Goal: Information Seeking & Learning: Learn about a topic

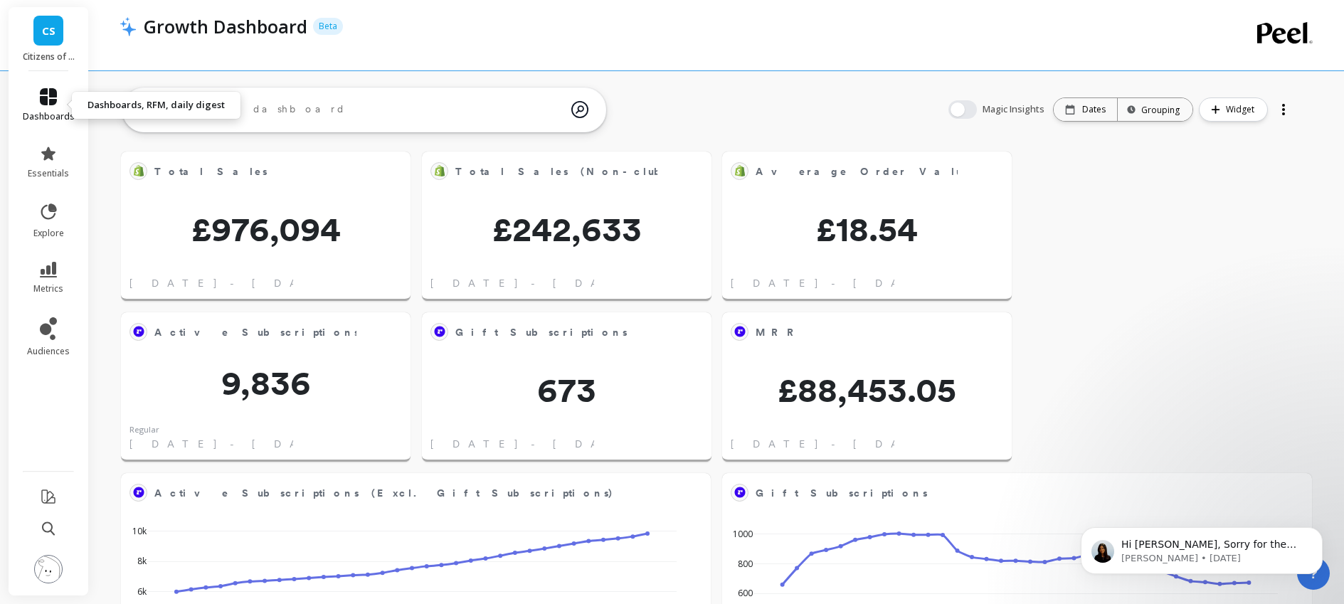
click at [45, 96] on icon at bounding box center [48, 96] width 17 height 17
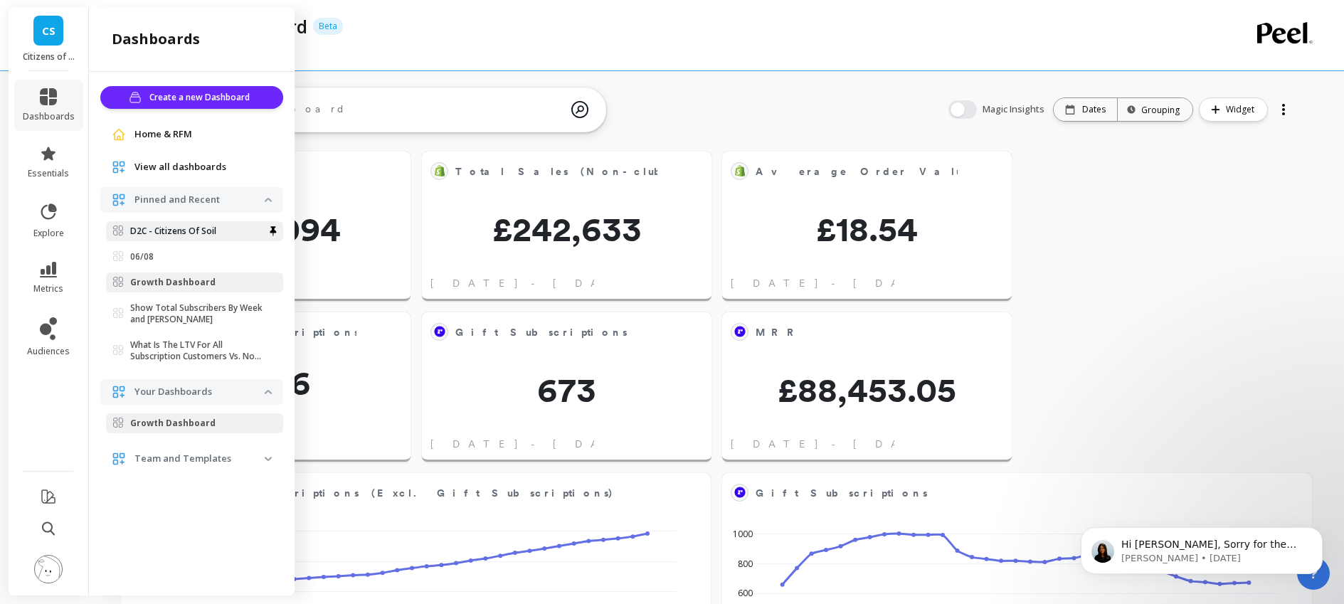
click at [189, 233] on p "D2C - Citizens Of Soil" at bounding box center [173, 231] width 86 height 11
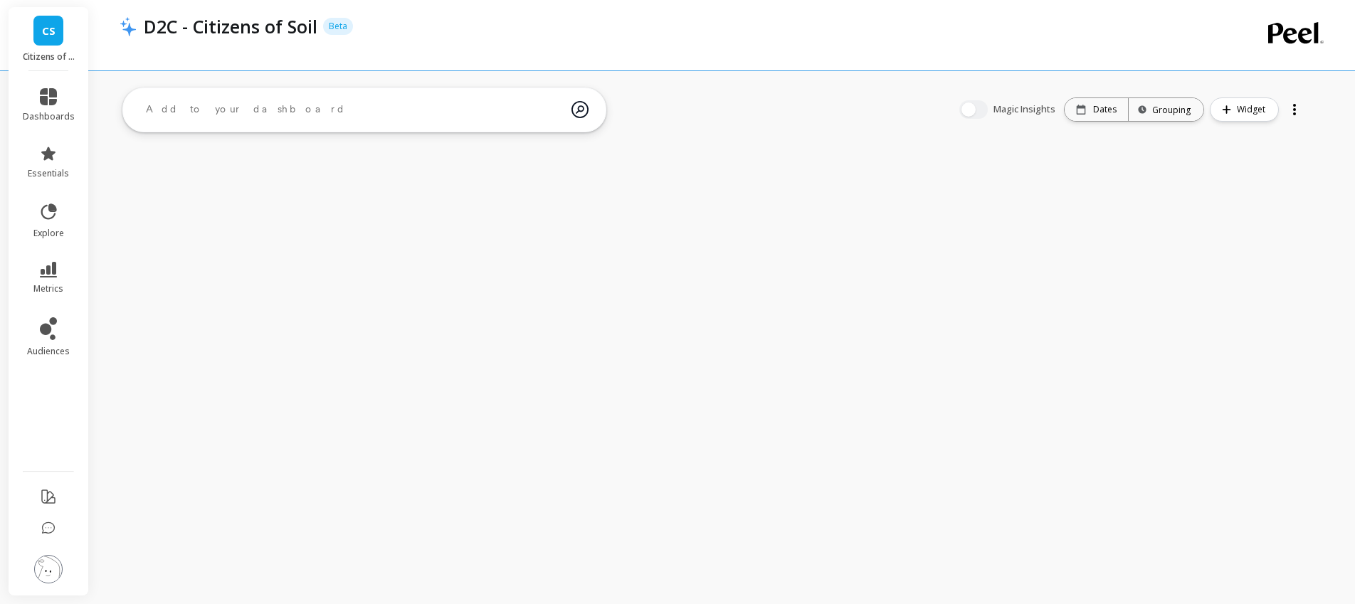
click at [49, 94] on icon at bounding box center [48, 96] width 17 height 17
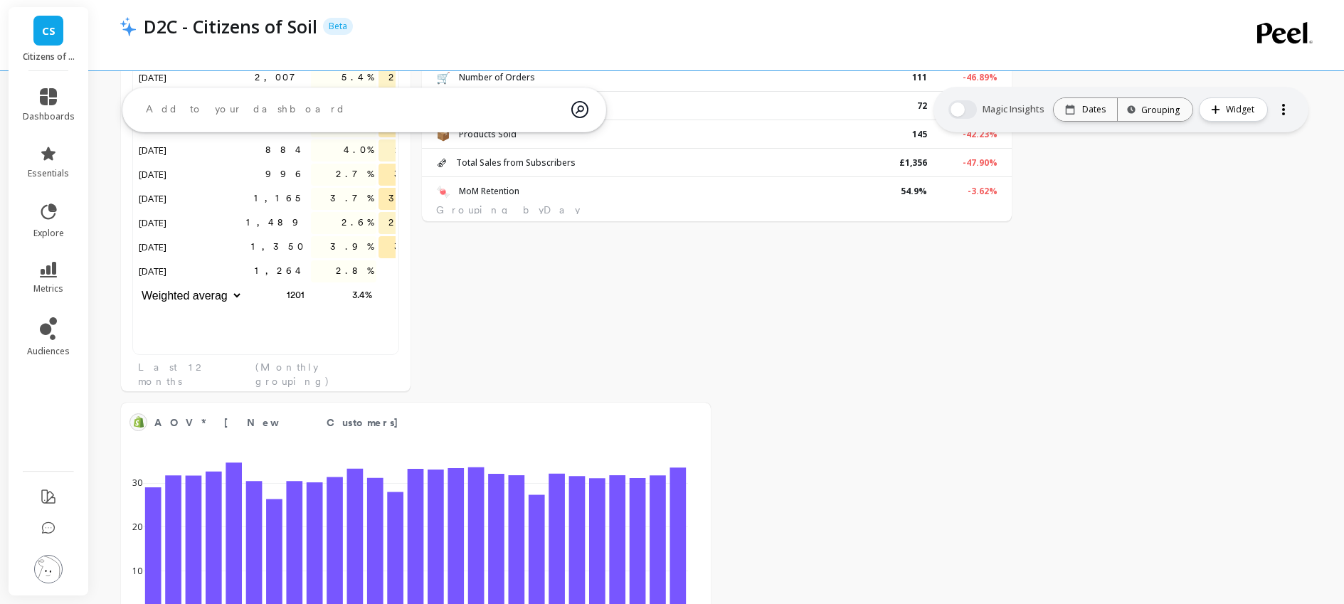
scroll to position [11, 11]
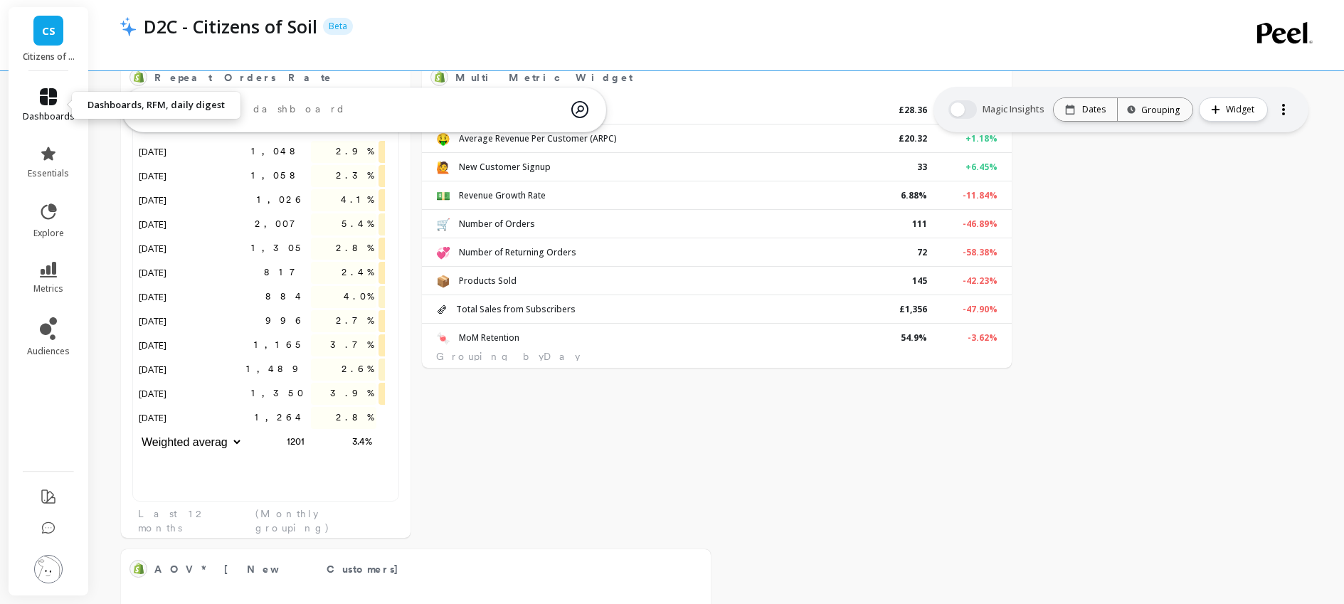
click at [42, 107] on link "dashboards" at bounding box center [49, 105] width 52 height 34
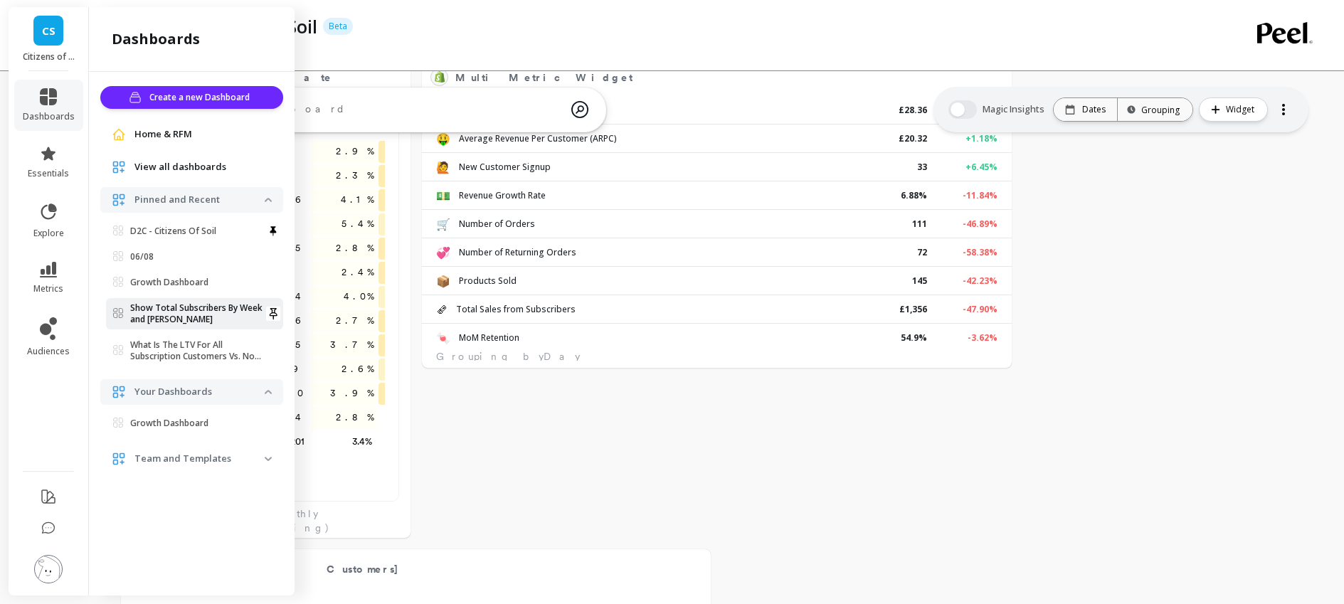
click at [187, 318] on p "Show Total Subscribers By Week and Churn" at bounding box center [197, 313] width 134 height 23
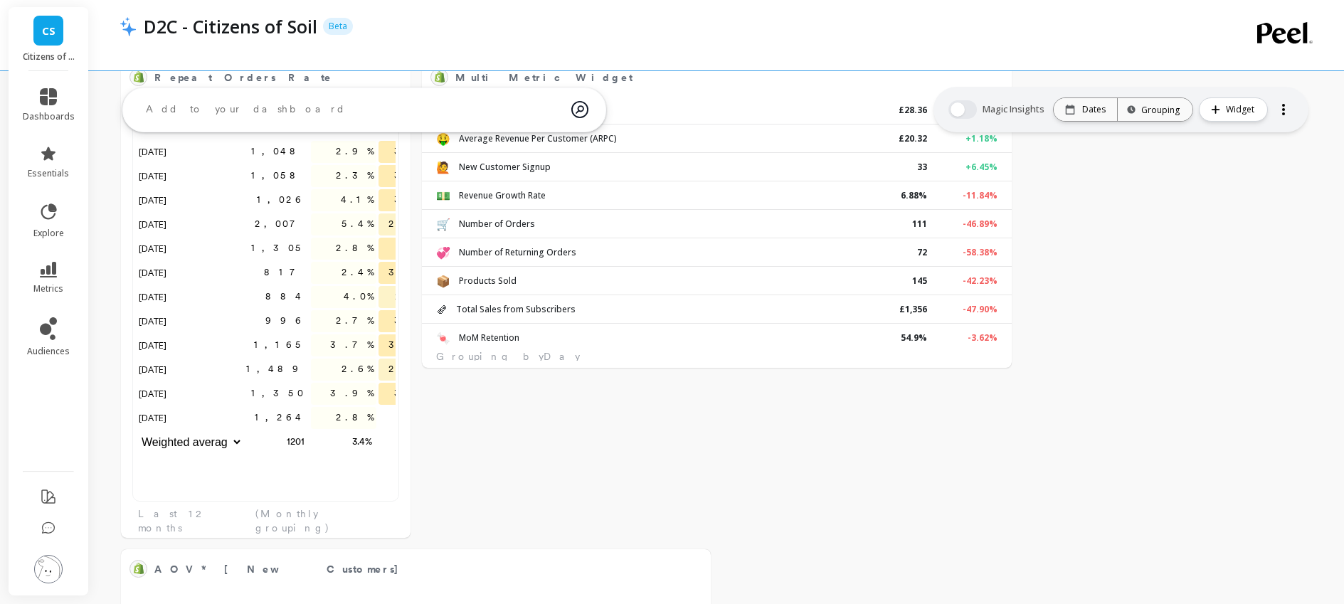
scroll to position [381, 238]
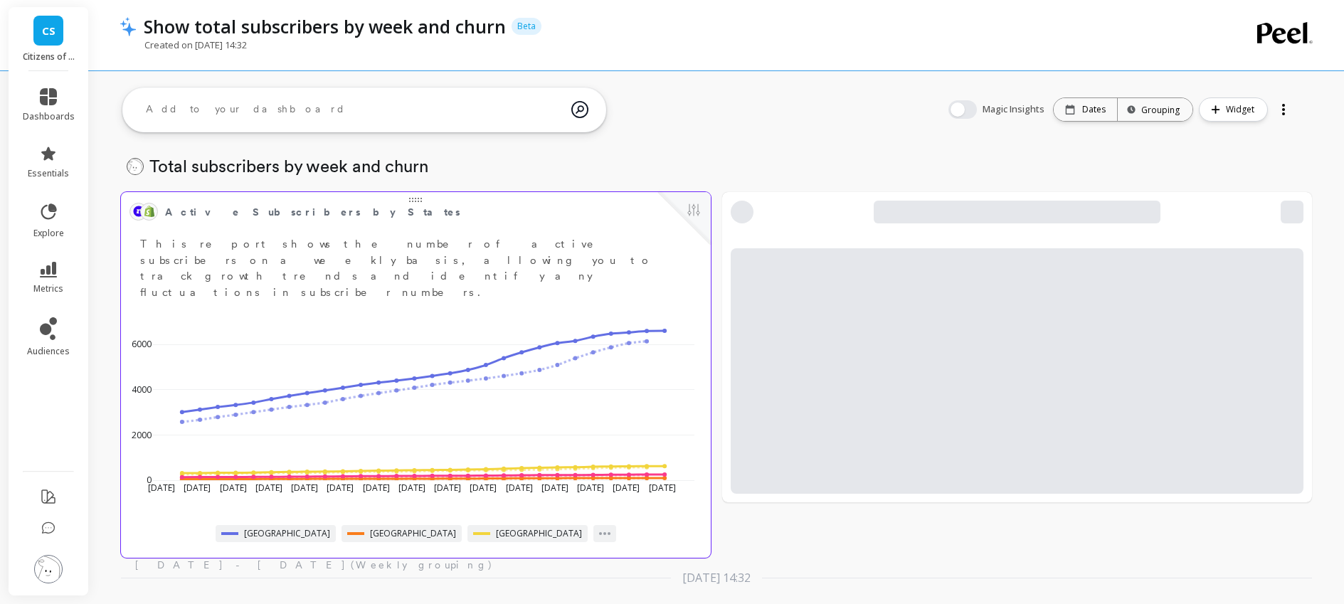
scroll to position [17, 0]
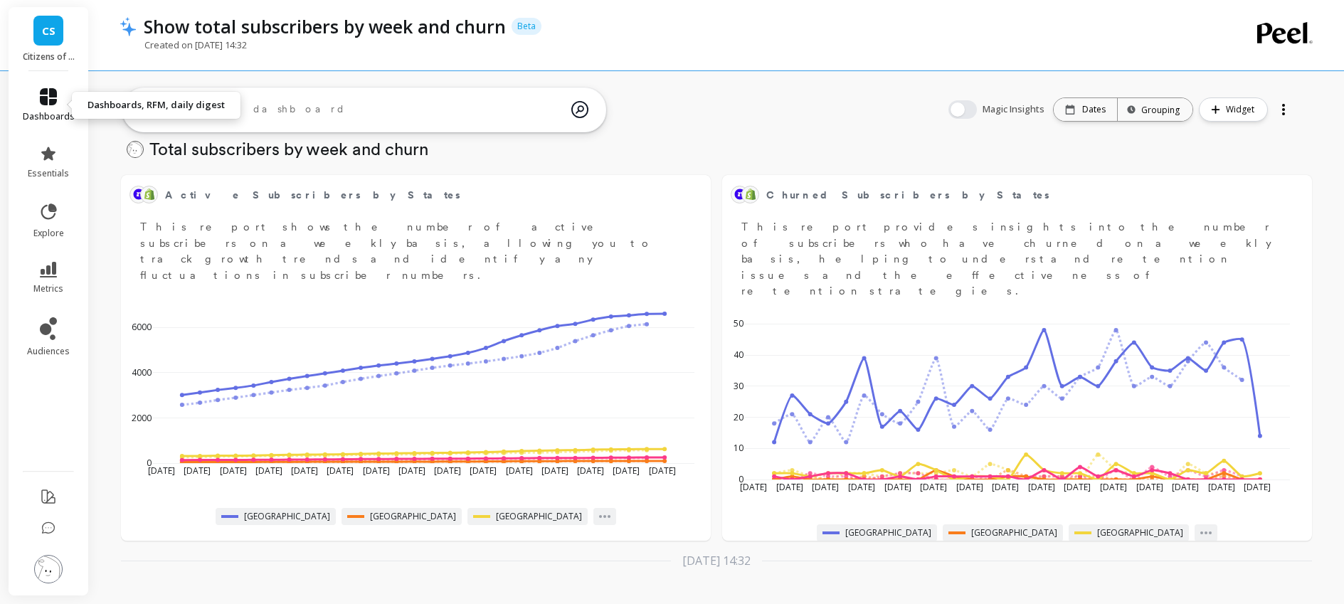
click at [34, 101] on link "dashboards" at bounding box center [49, 105] width 52 height 34
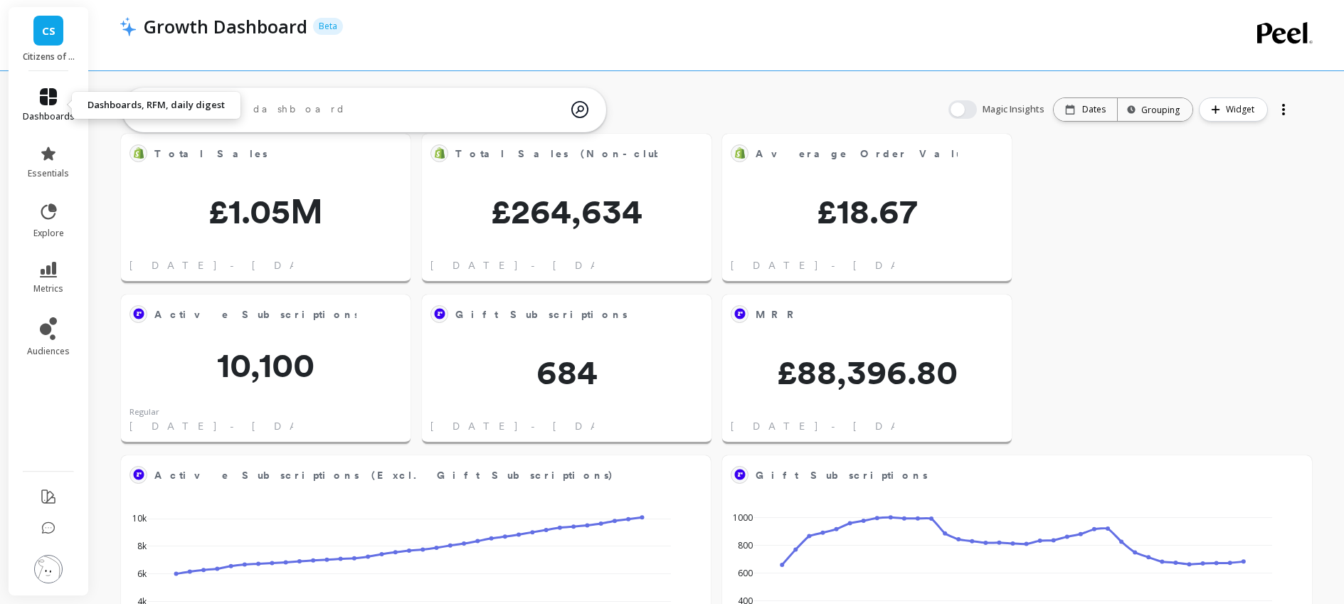
click at [49, 110] on link "dashboards" at bounding box center [49, 105] width 52 height 34
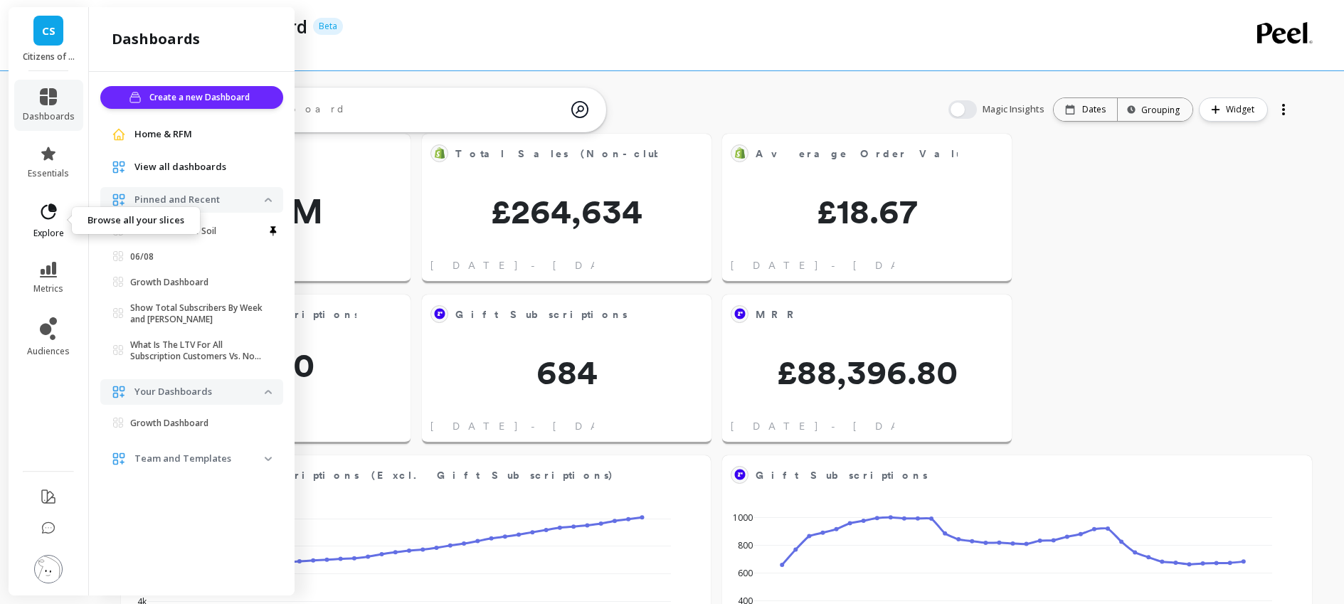
click at [56, 220] on icon at bounding box center [48, 212] width 20 height 20
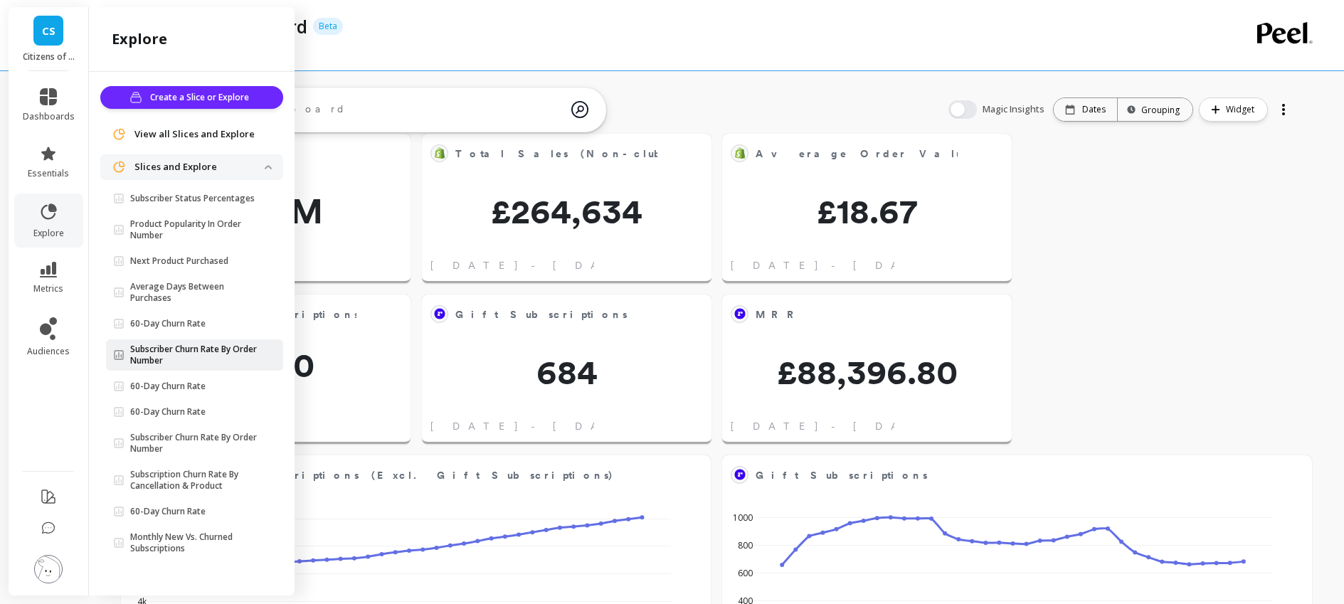
click at [199, 358] on p "Subscriber Churn Rate By Order Number" at bounding box center [197, 355] width 134 height 23
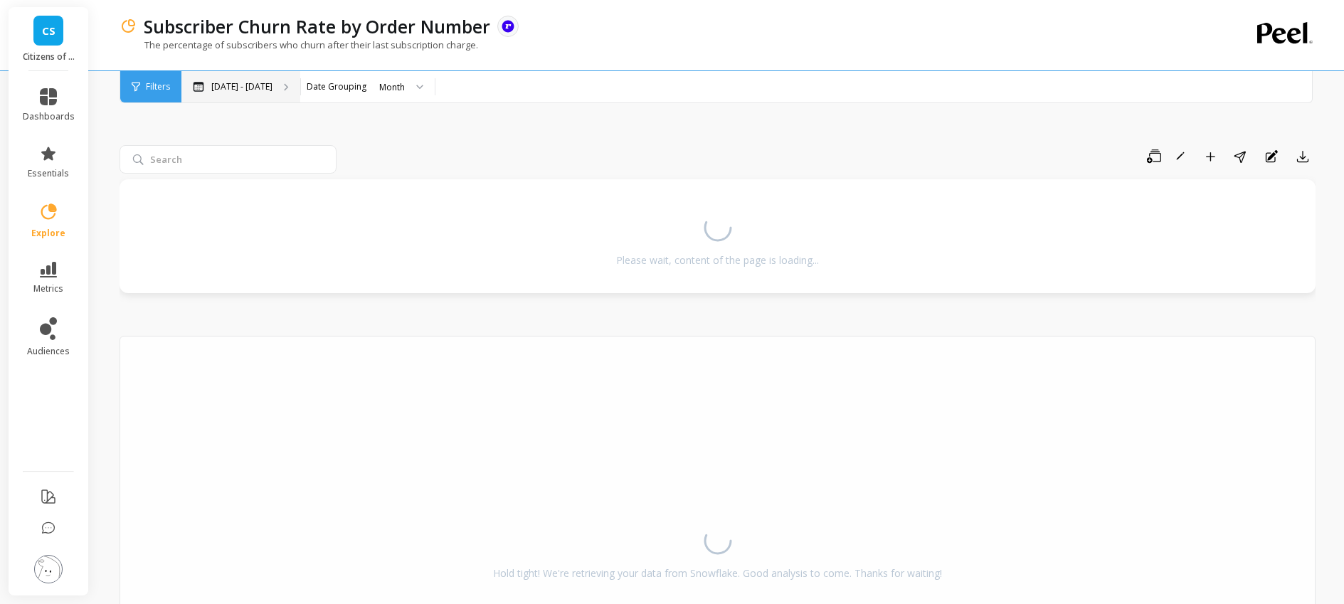
click at [275, 91] on div "[DATE] - [DATE]" at bounding box center [240, 86] width 119 height 31
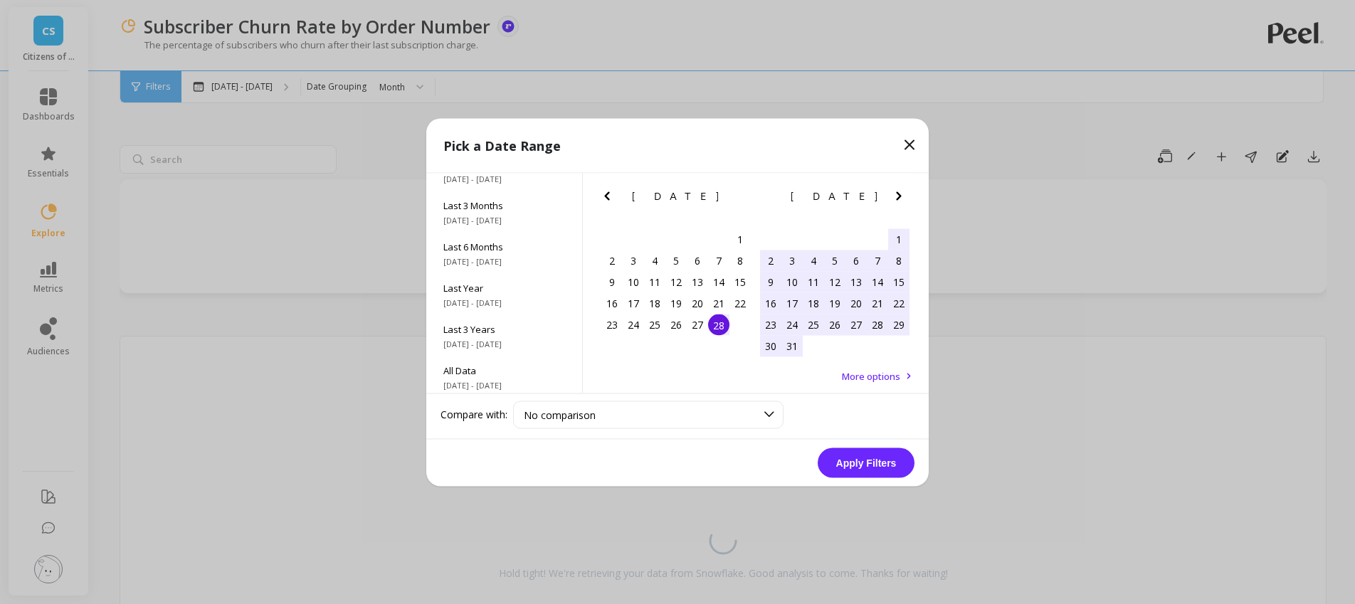
scroll to position [193, 0]
click at [492, 259] on span "3/1/2025 - 8/31/2025" at bounding box center [504, 255] width 122 height 11
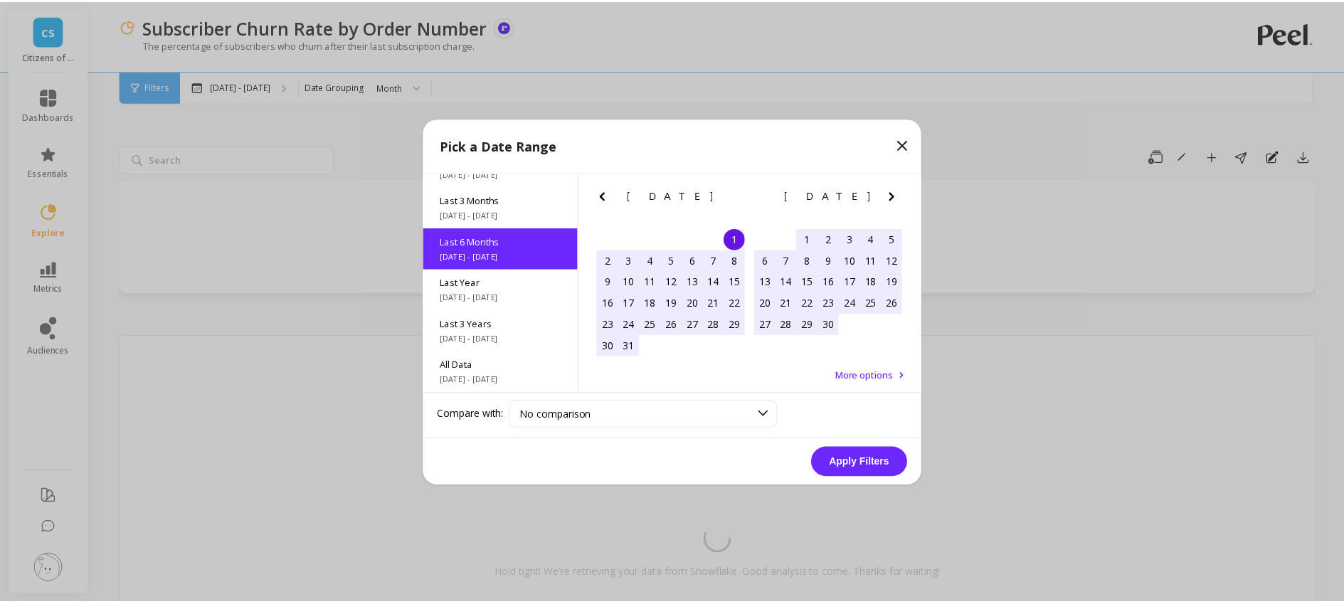
scroll to position [158, 0]
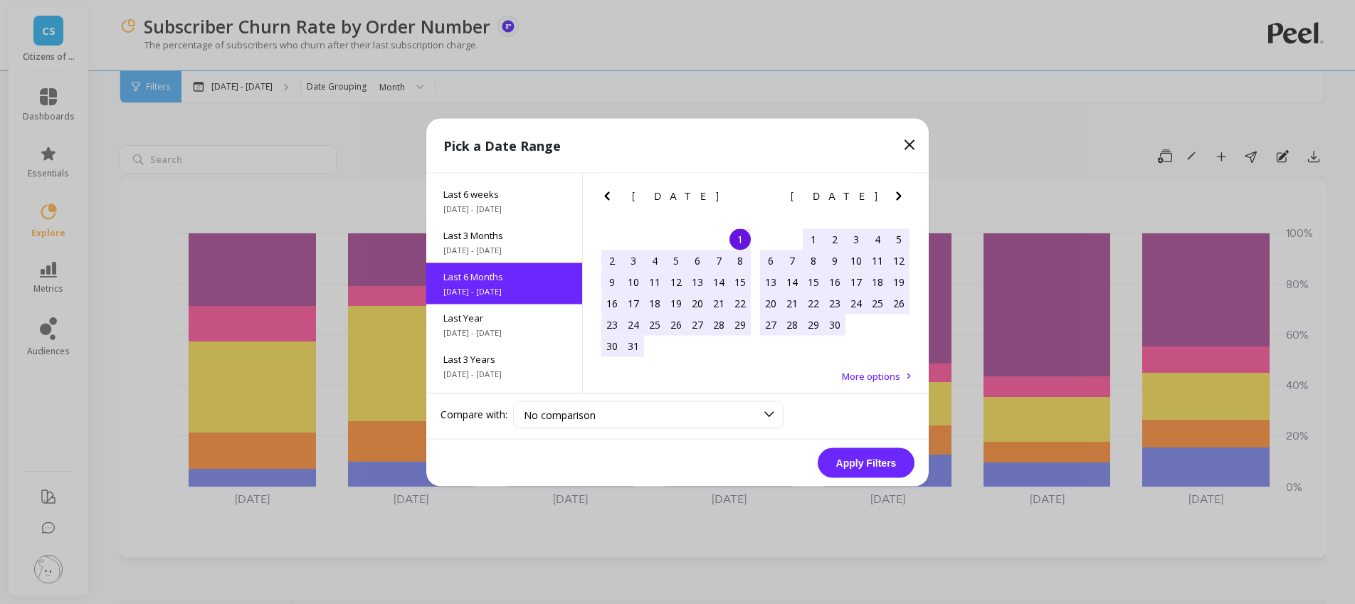
click at [887, 466] on button "Apply Filters" at bounding box center [866, 463] width 97 height 30
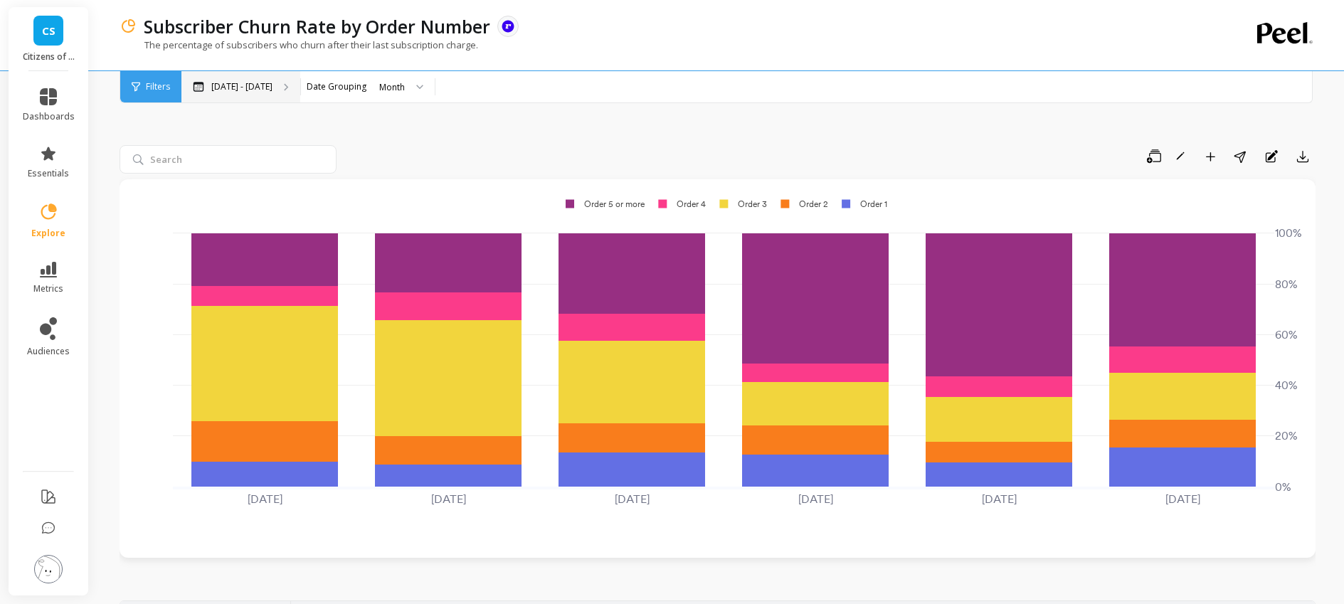
click at [230, 97] on div "Mar 1 - Aug 31" at bounding box center [240, 86] width 119 height 31
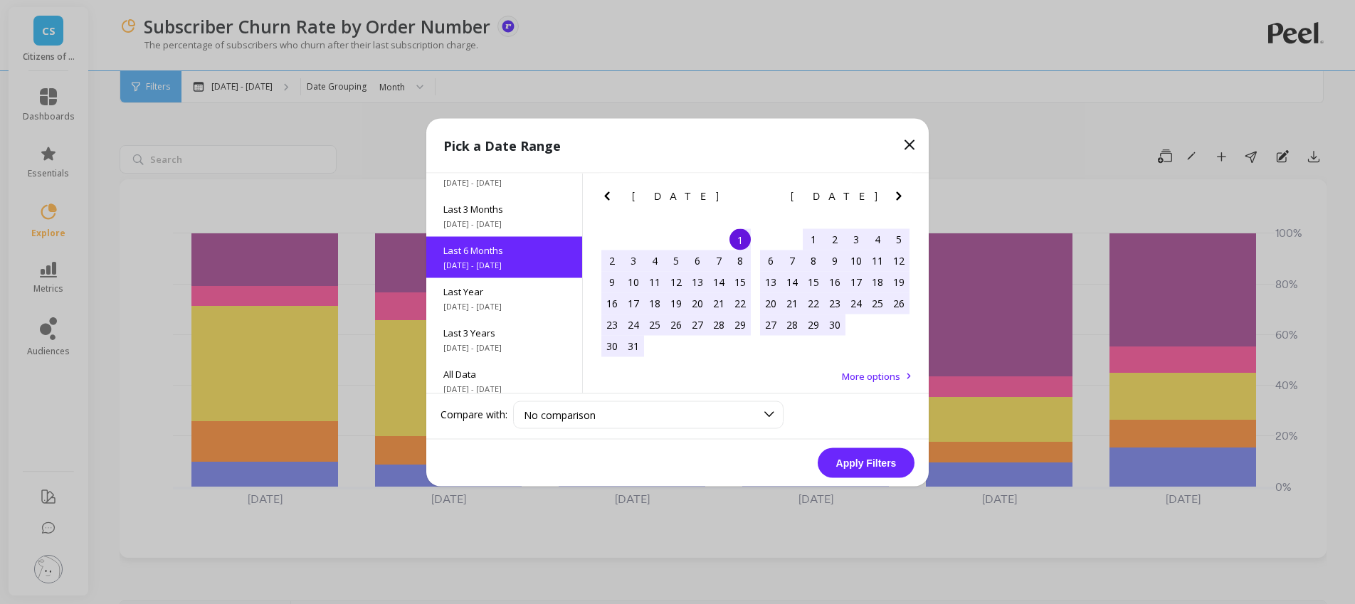
scroll to position [193, 0]
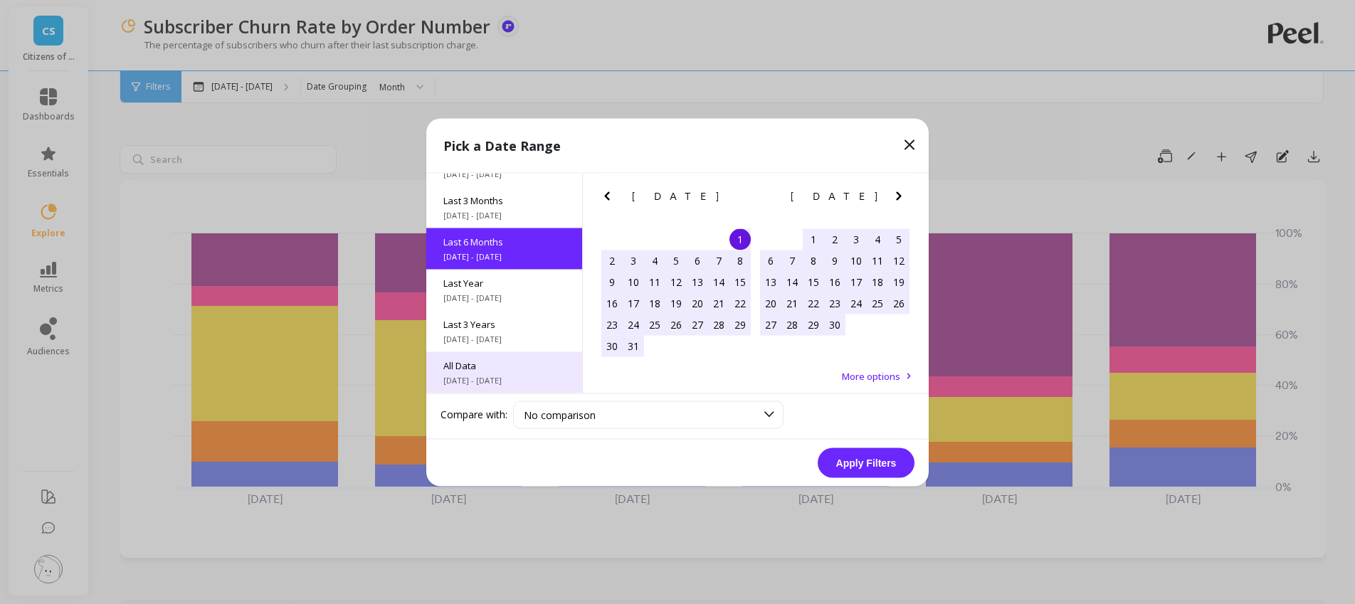
click at [504, 374] on span "8/1/2015 - 8/31/2025" at bounding box center [504, 379] width 122 height 11
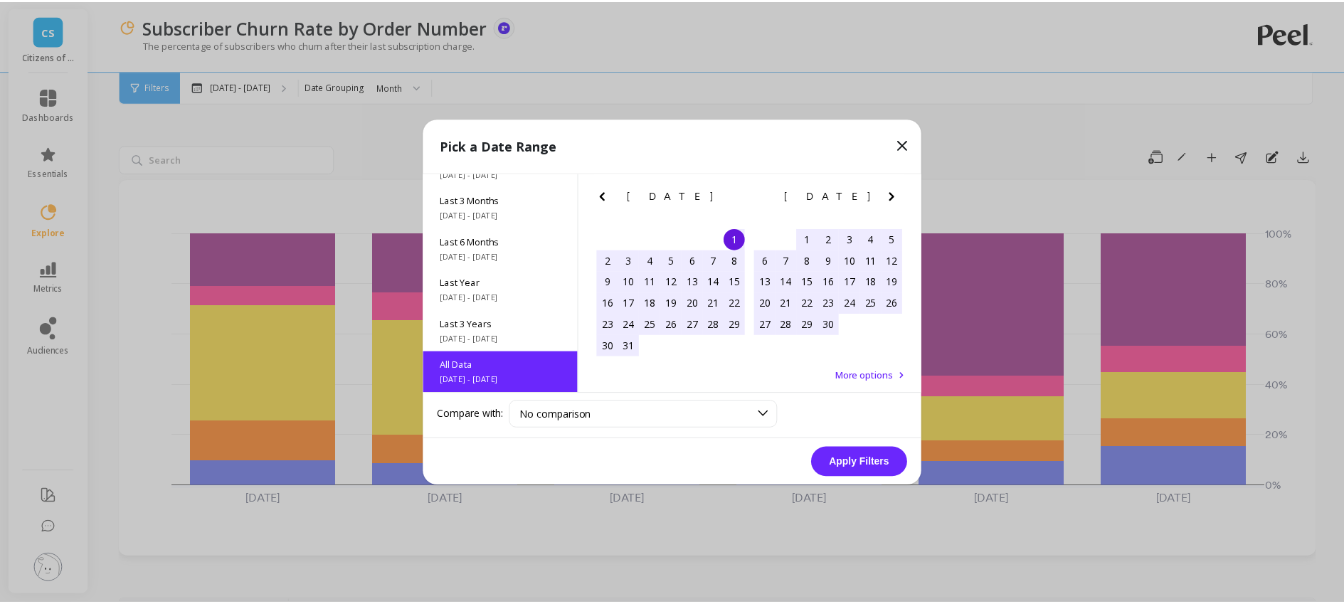
scroll to position [1, 0]
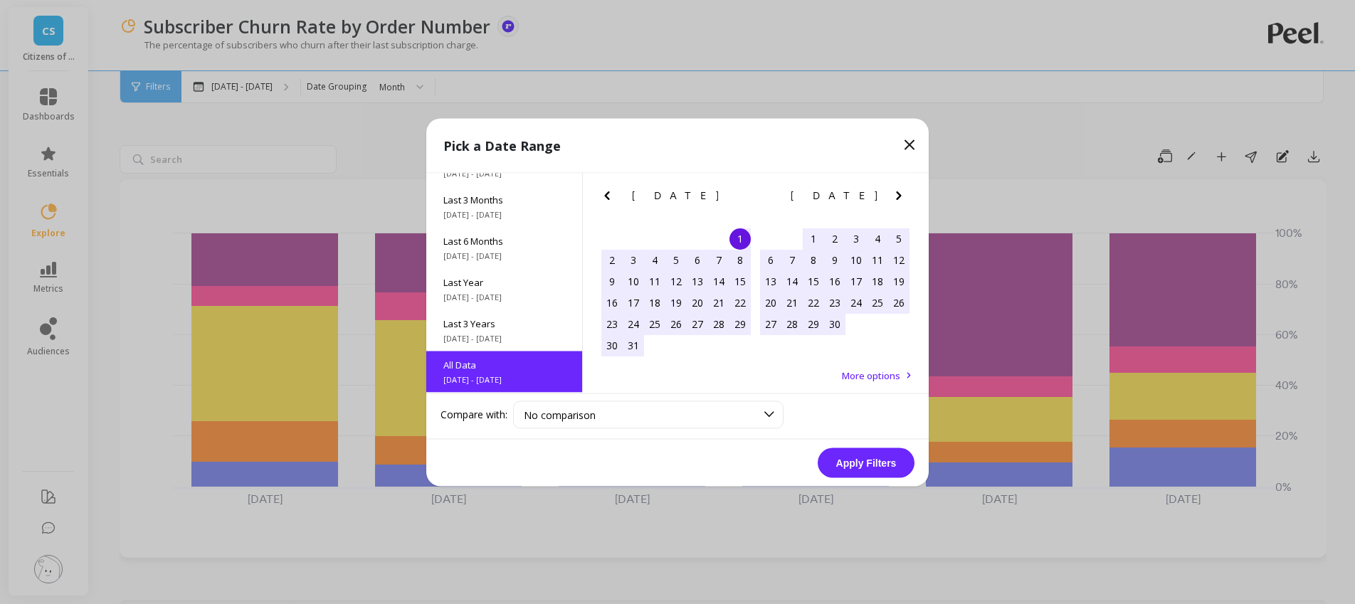
click at [857, 466] on button "Apply Filters" at bounding box center [866, 463] width 97 height 30
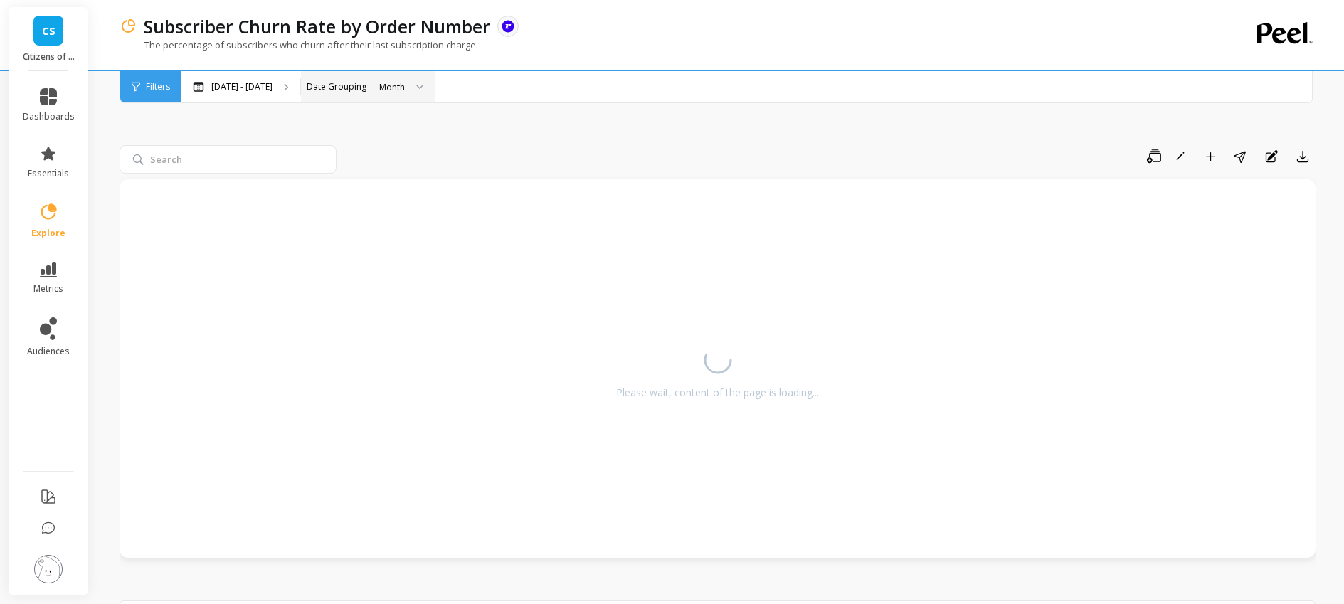
click at [423, 85] on div at bounding box center [414, 86] width 17 height 31
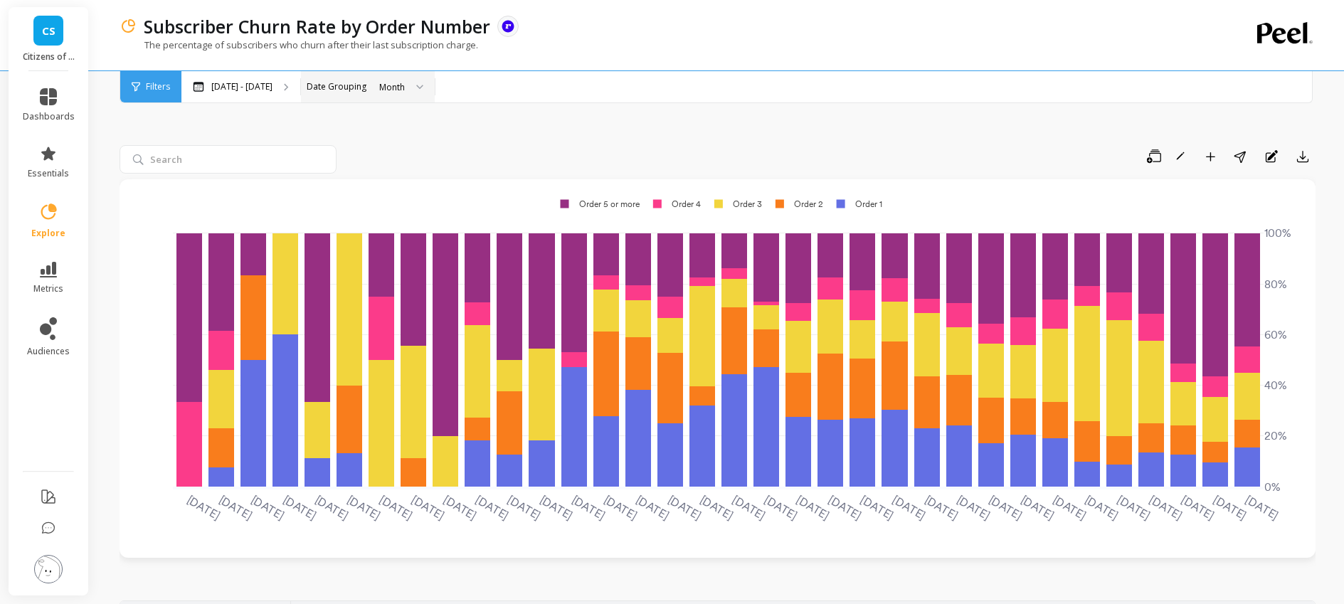
click at [654, 117] on div "Save Rename Add to Dashboard Share Annotations Export 2022-11-01 2022-12-01 202…" at bounding box center [718, 570] width 1196 height 991
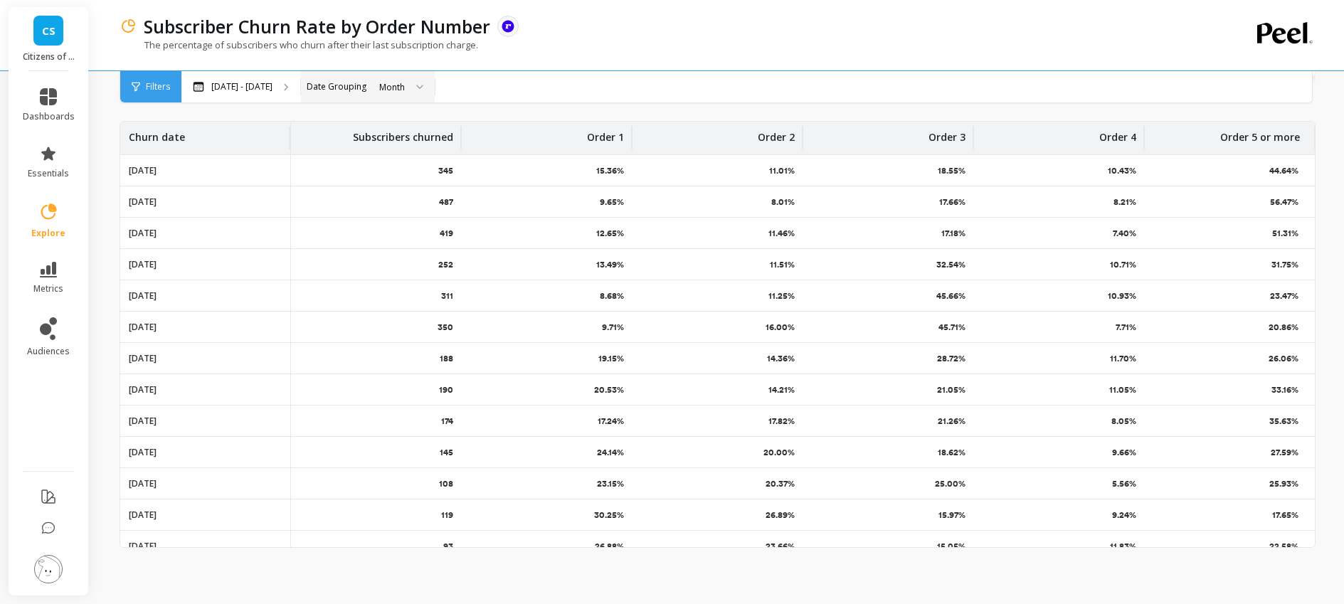
scroll to position [683, 0]
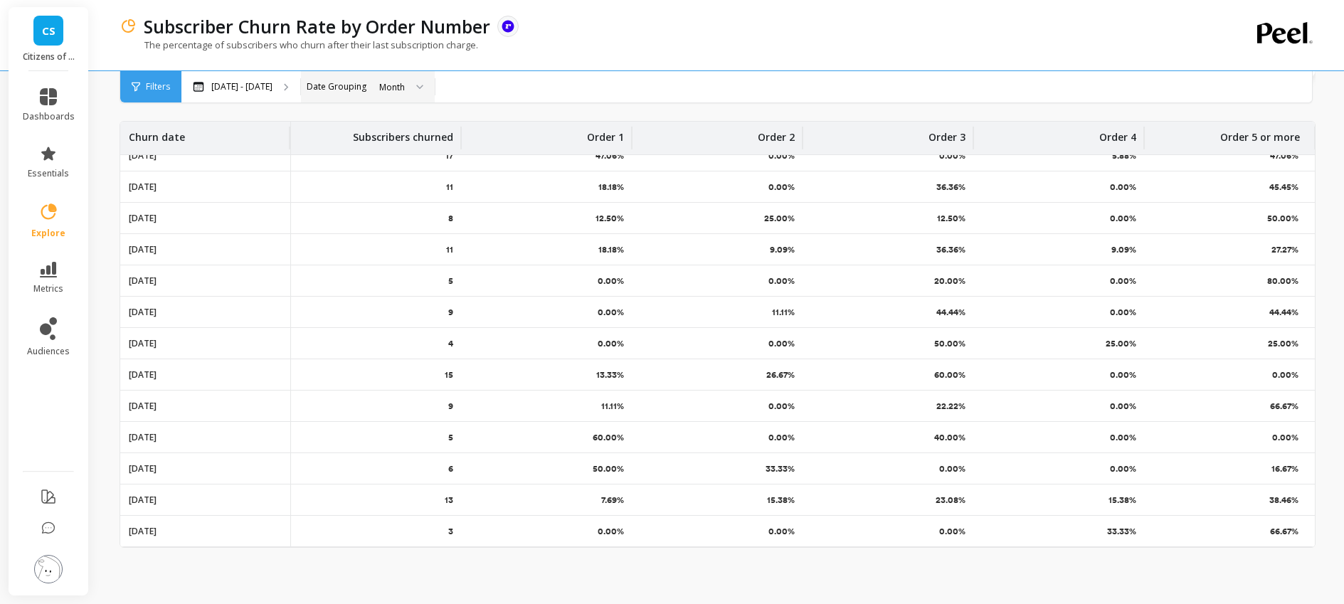
click at [55, 561] on img at bounding box center [48, 569] width 28 height 28
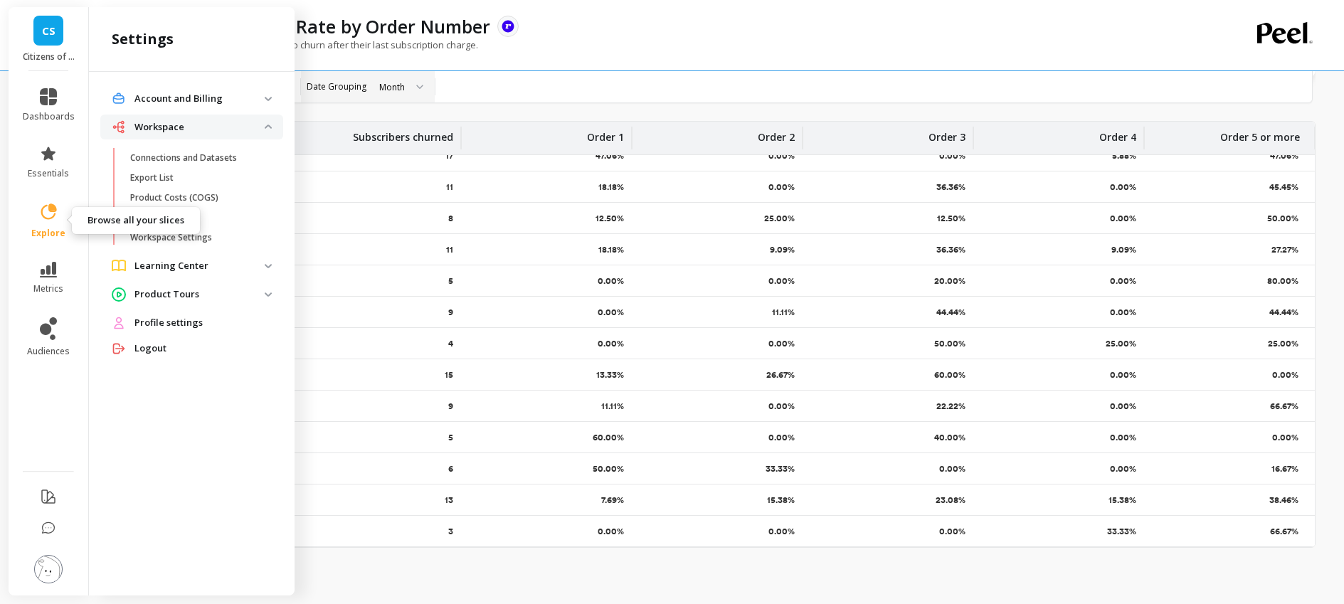
click at [41, 217] on icon at bounding box center [48, 212] width 20 height 20
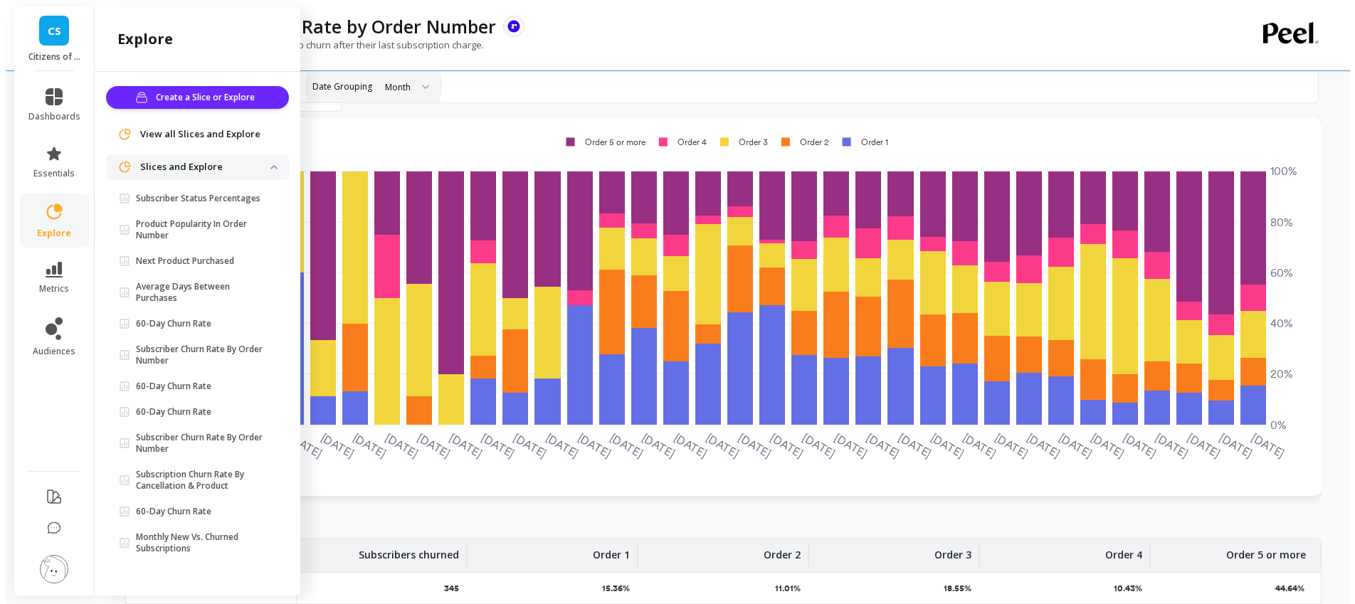
scroll to position [0, 0]
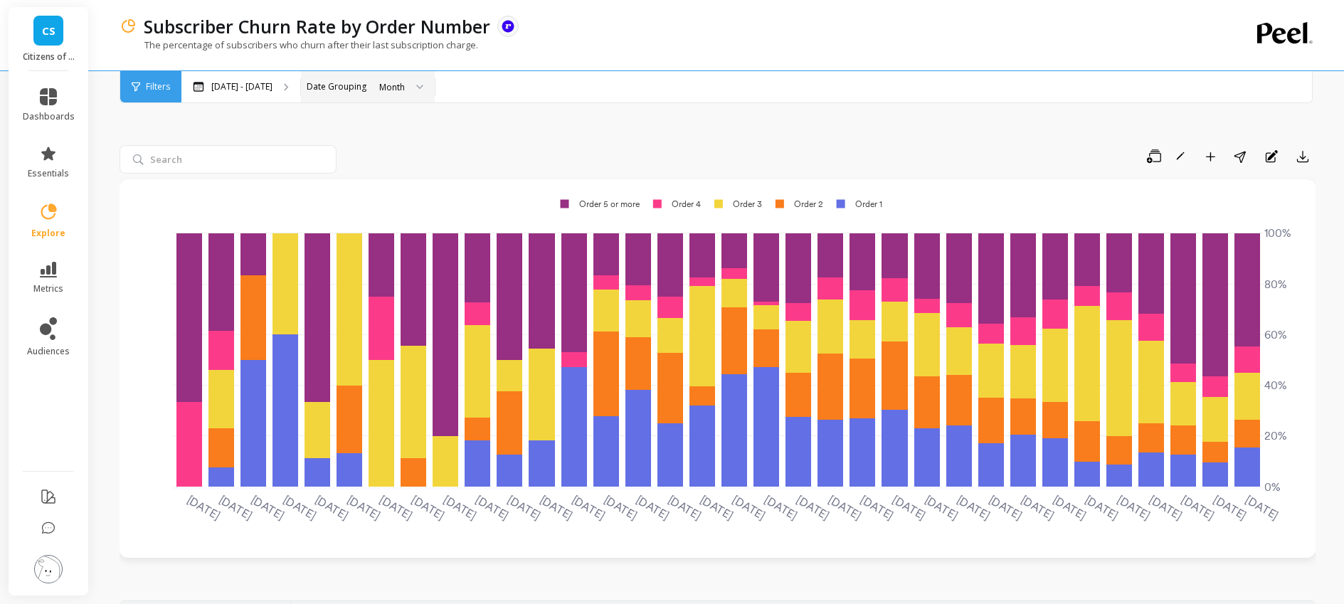
click at [423, 94] on div at bounding box center [414, 86] width 17 height 31
click at [596, 125] on div "Save Rename Add to Dashboard Share Annotations Export 2022-11-01 2022-12-01 202…" at bounding box center [718, 570] width 1196 height 991
click at [300, 93] on div "Aug 1, 2015 - Aug 31, 2025" at bounding box center [240, 86] width 119 height 31
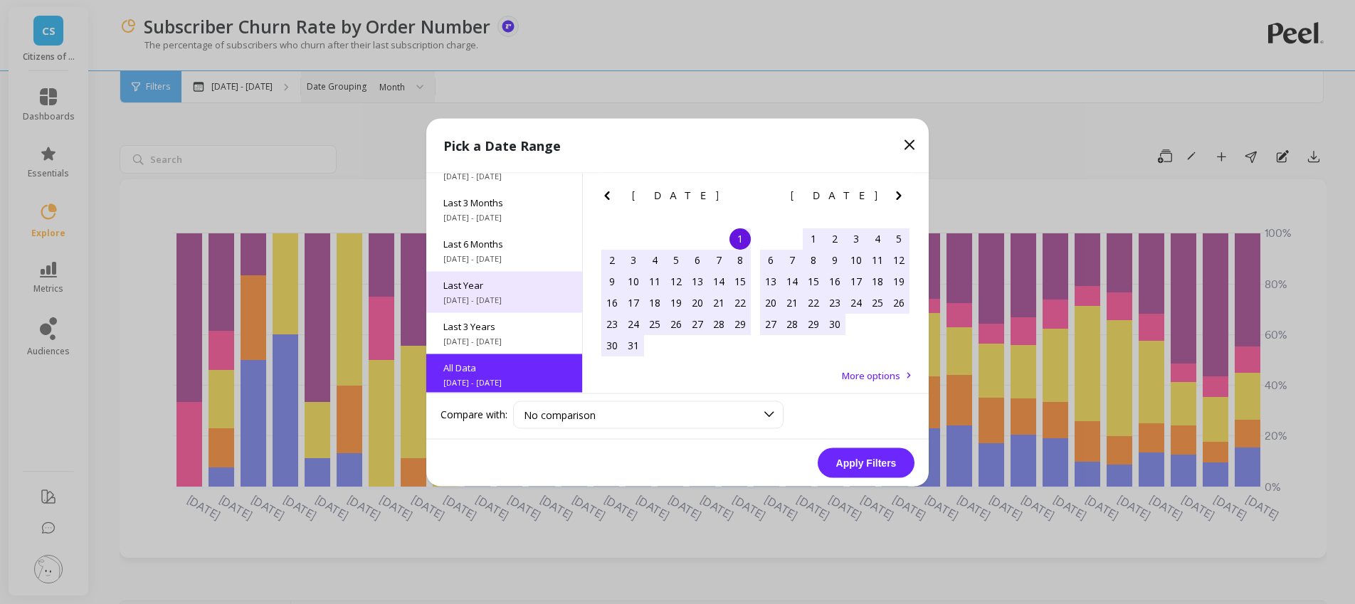
scroll to position [187, 0]
click at [535, 290] on span "Last Year" at bounding box center [504, 287] width 122 height 13
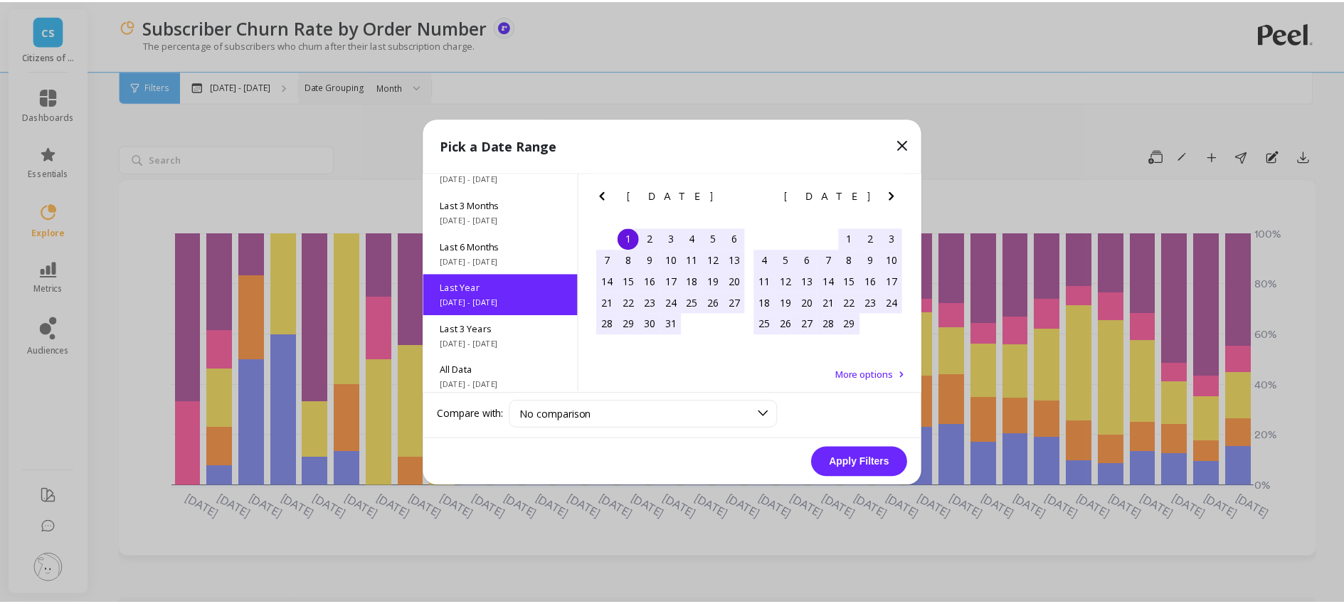
scroll to position [193, 0]
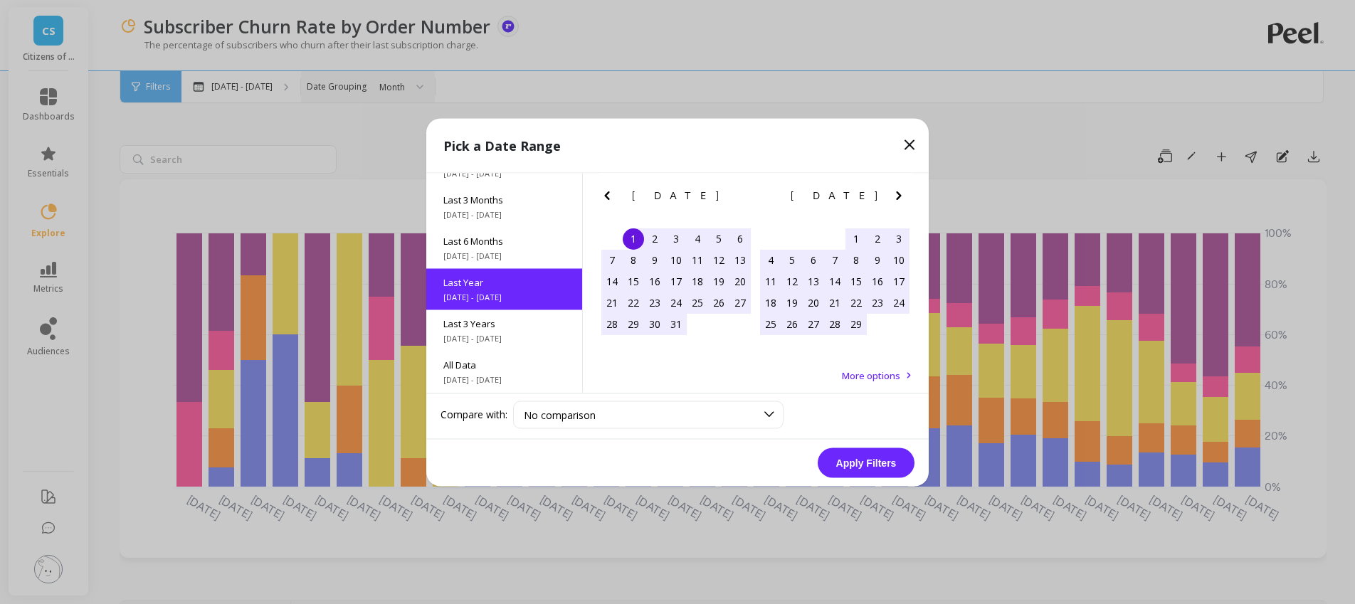
click at [850, 469] on button "Apply Filters" at bounding box center [866, 463] width 97 height 30
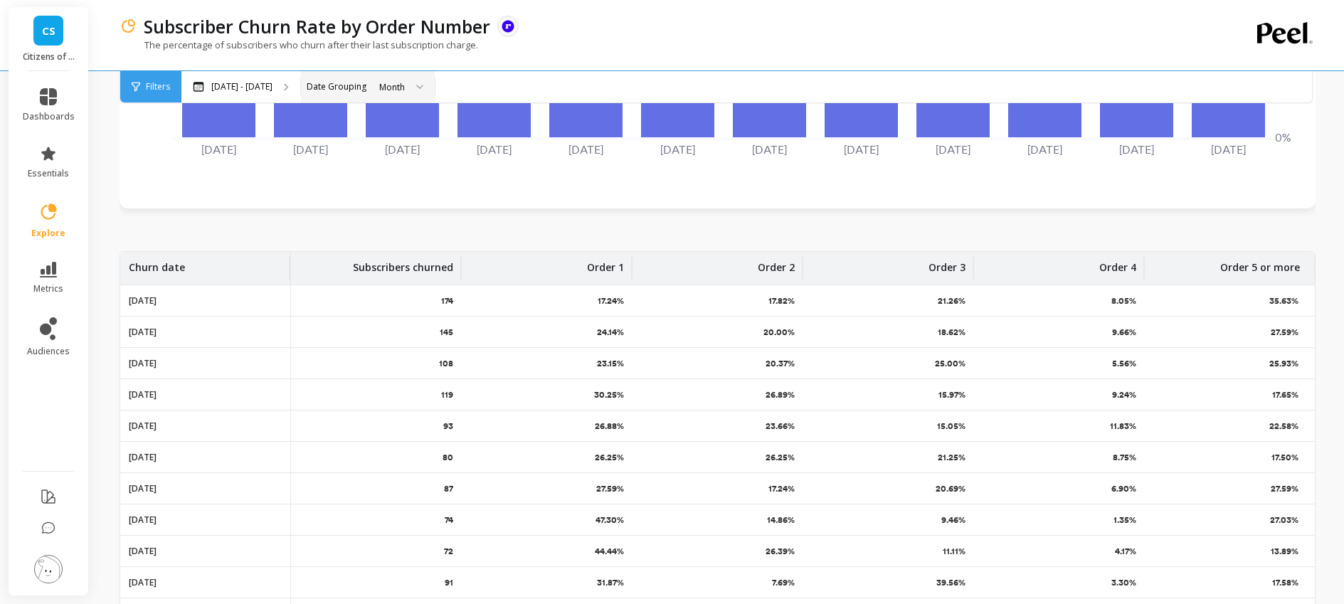
scroll to position [480, 0]
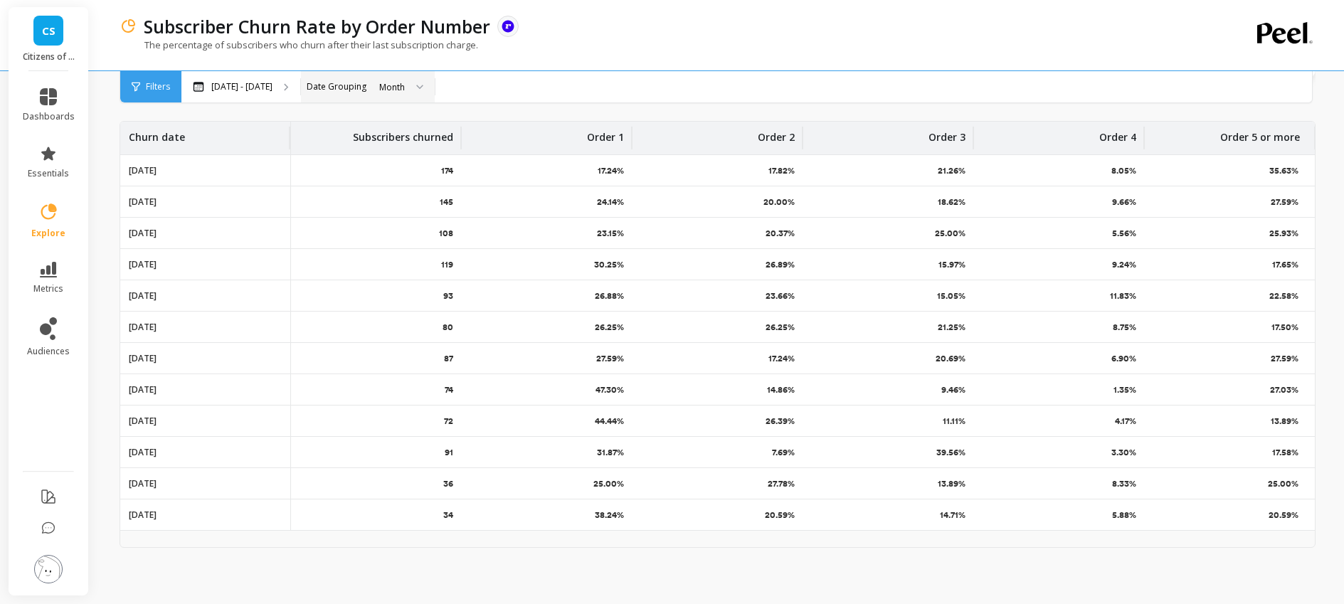
click at [1256, 189] on div "27.59%" at bounding box center [1230, 201] width 171 height 31
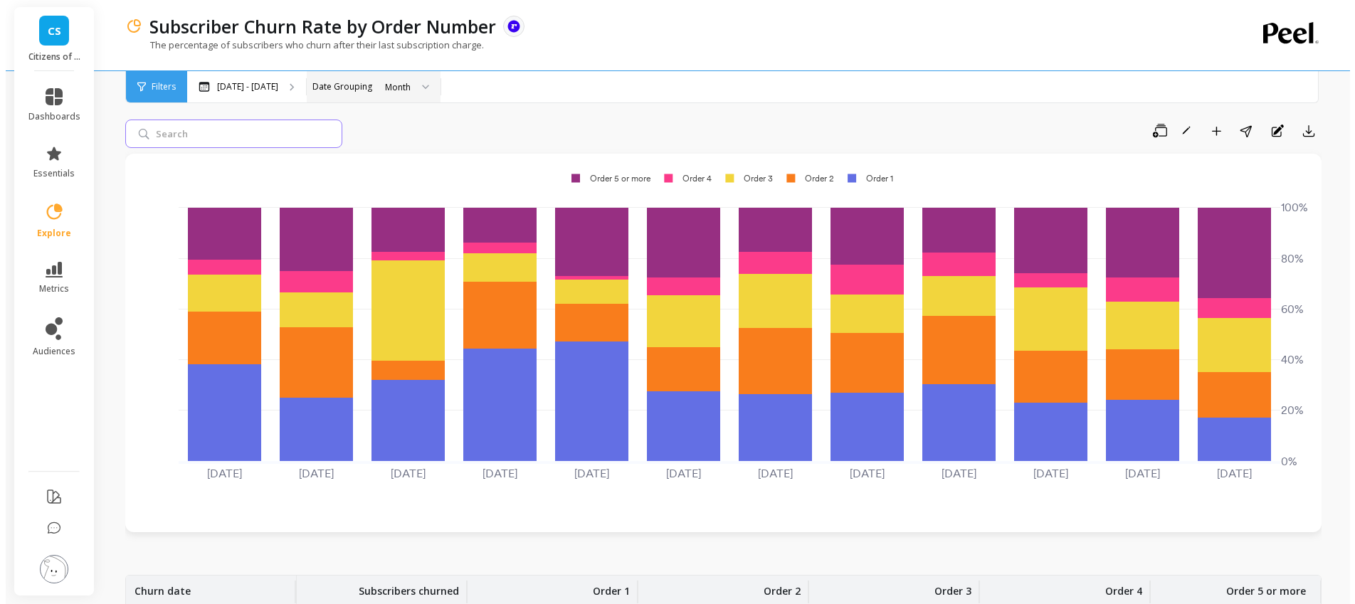
scroll to position [0, 0]
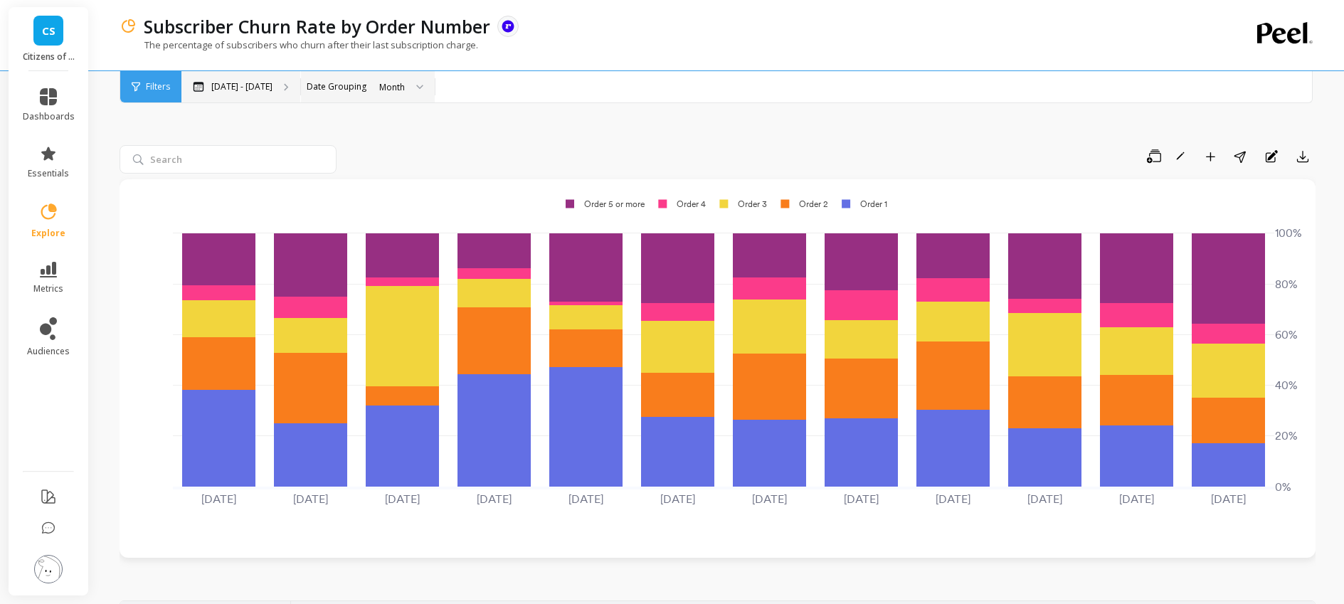
click at [213, 85] on p "Jan 1 - Dec 31" at bounding box center [241, 86] width 61 height 11
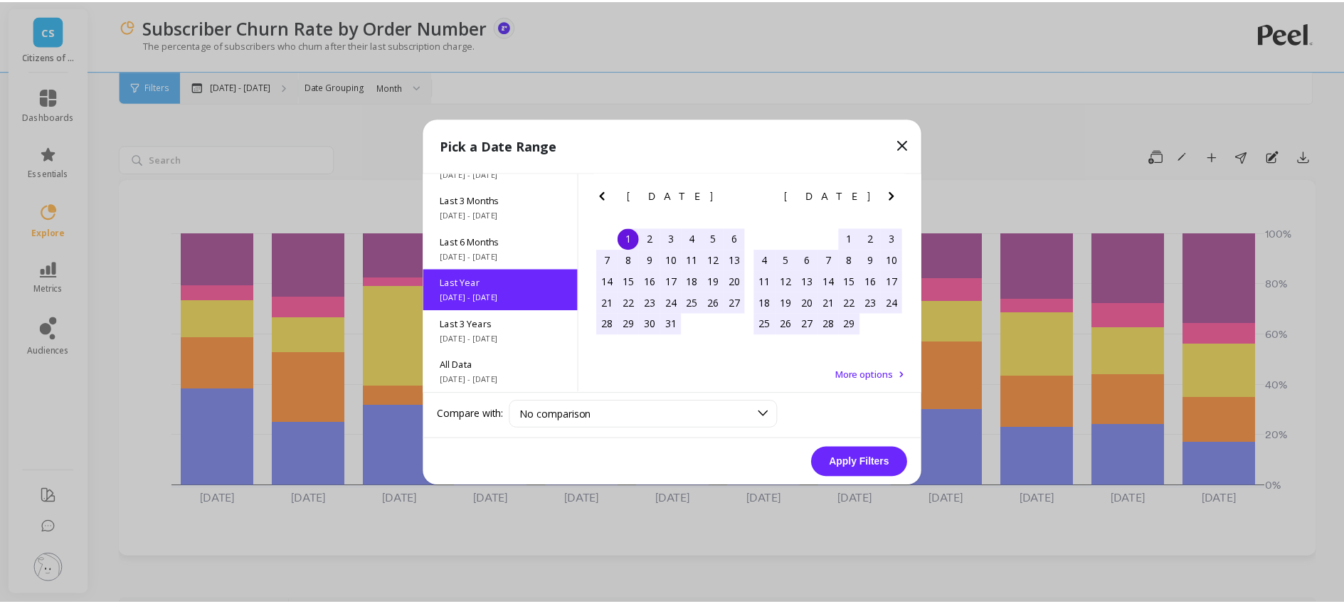
scroll to position [193, 0]
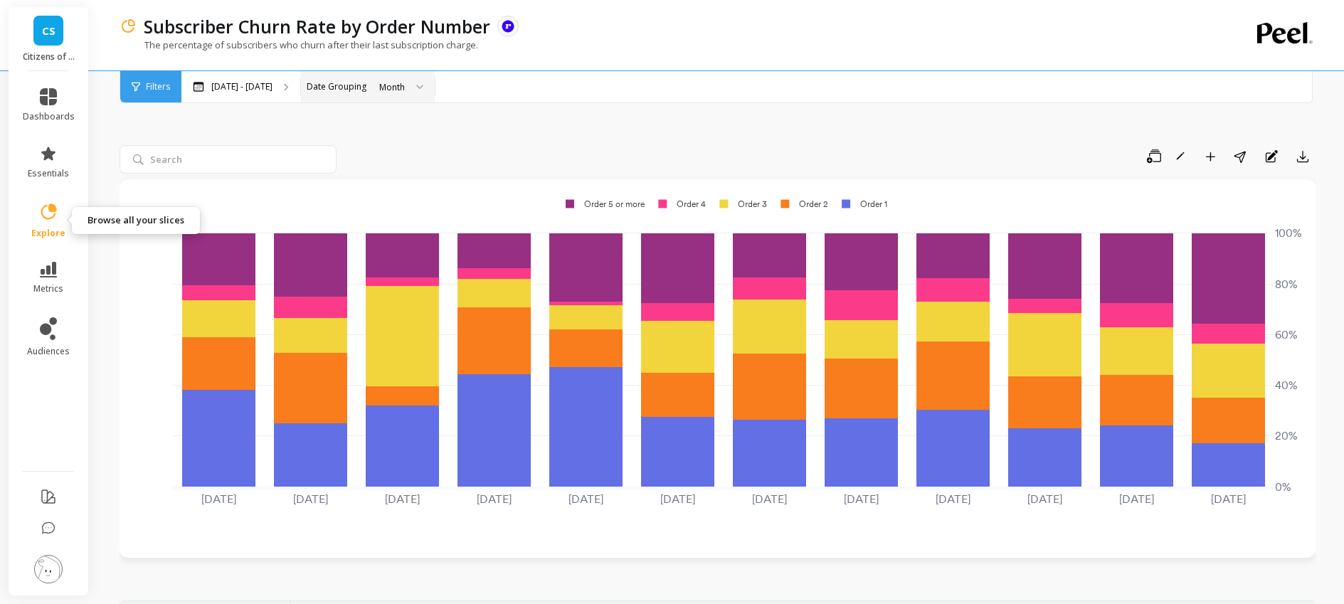
click at [43, 216] on icon at bounding box center [49, 211] width 16 height 16
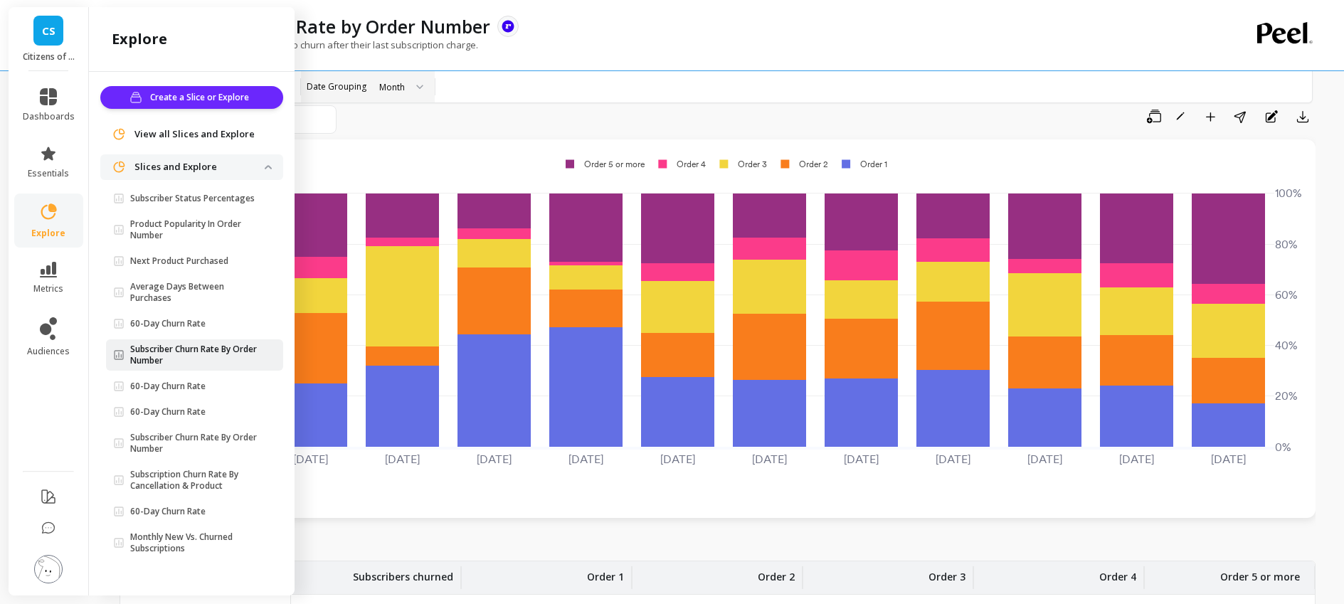
scroll to position [62, 0]
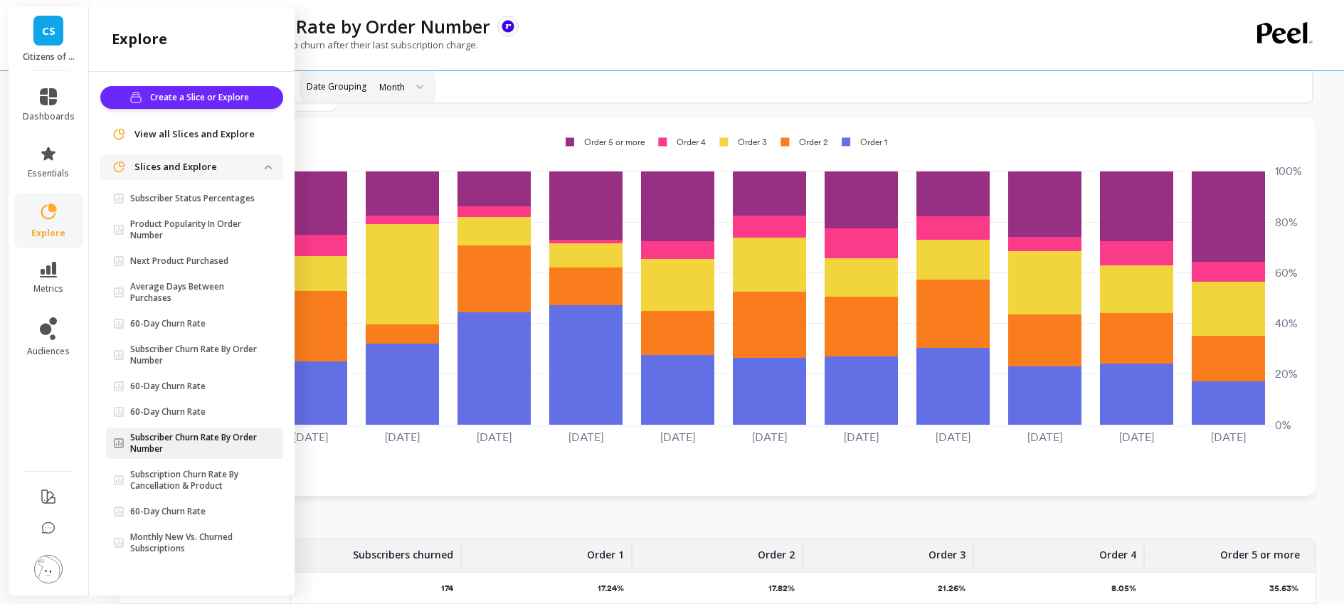
click at [245, 450] on p "Subscriber Churn Rate By Order Number" at bounding box center [197, 443] width 134 height 23
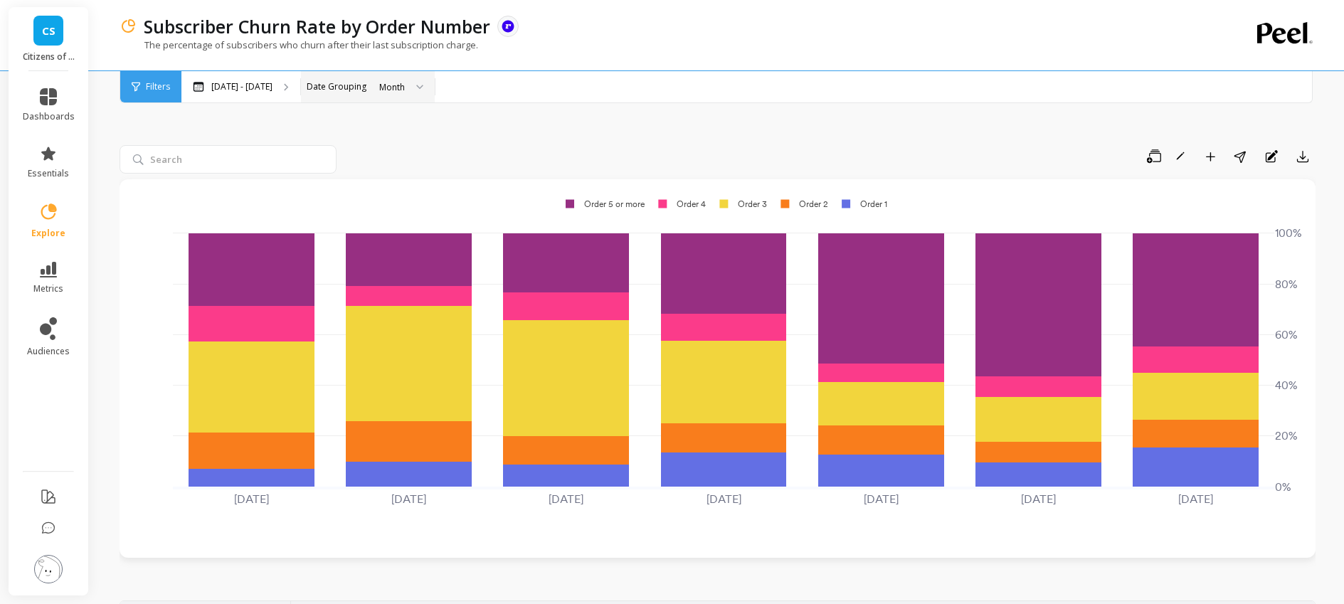
click at [389, 85] on div "Month" at bounding box center [392, 87] width 26 height 14
click at [283, 108] on div "Save Rename Add to Dashboard Share Annotations Export 2025-02-01 2025-03-01 202…" at bounding box center [718, 570] width 1196 height 991
click at [52, 289] on span "metrics" at bounding box center [48, 288] width 30 height 11
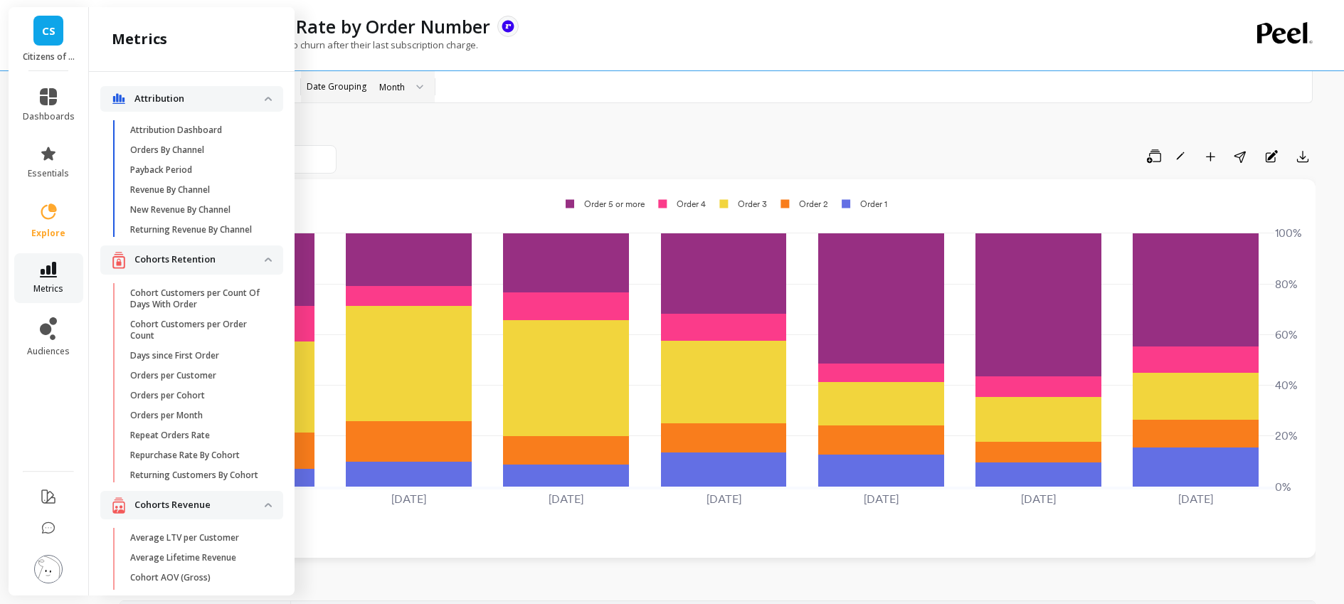
scroll to position [3234, 0]
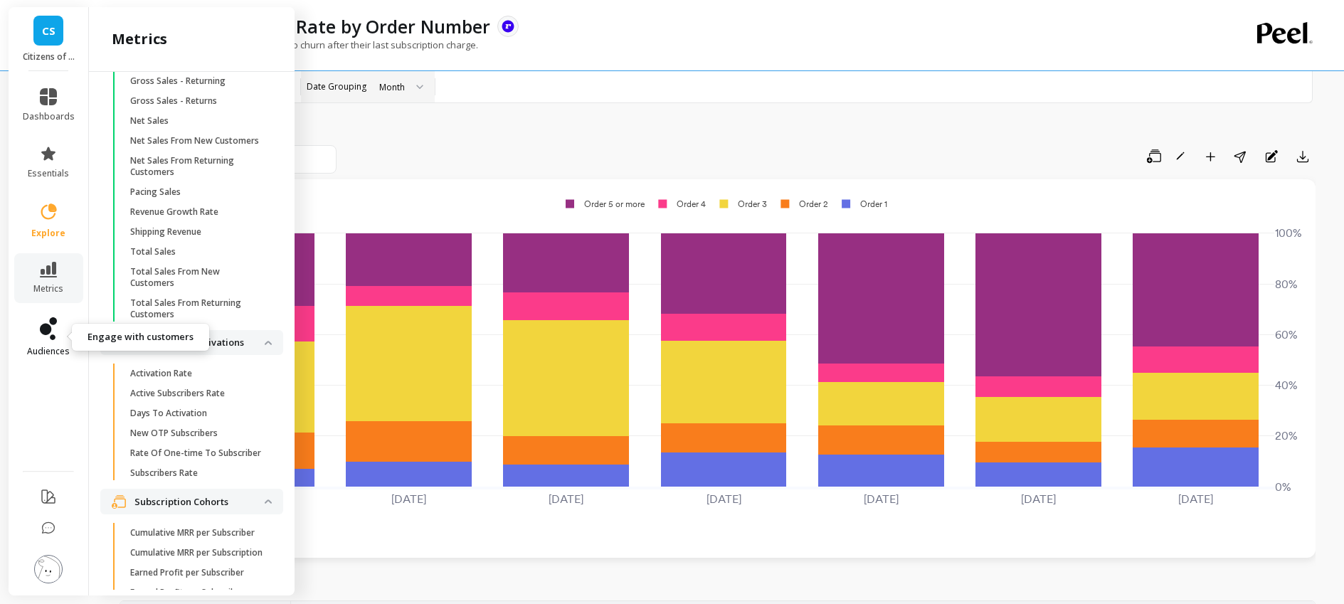
click at [48, 327] on icon at bounding box center [45, 329] width 11 height 11
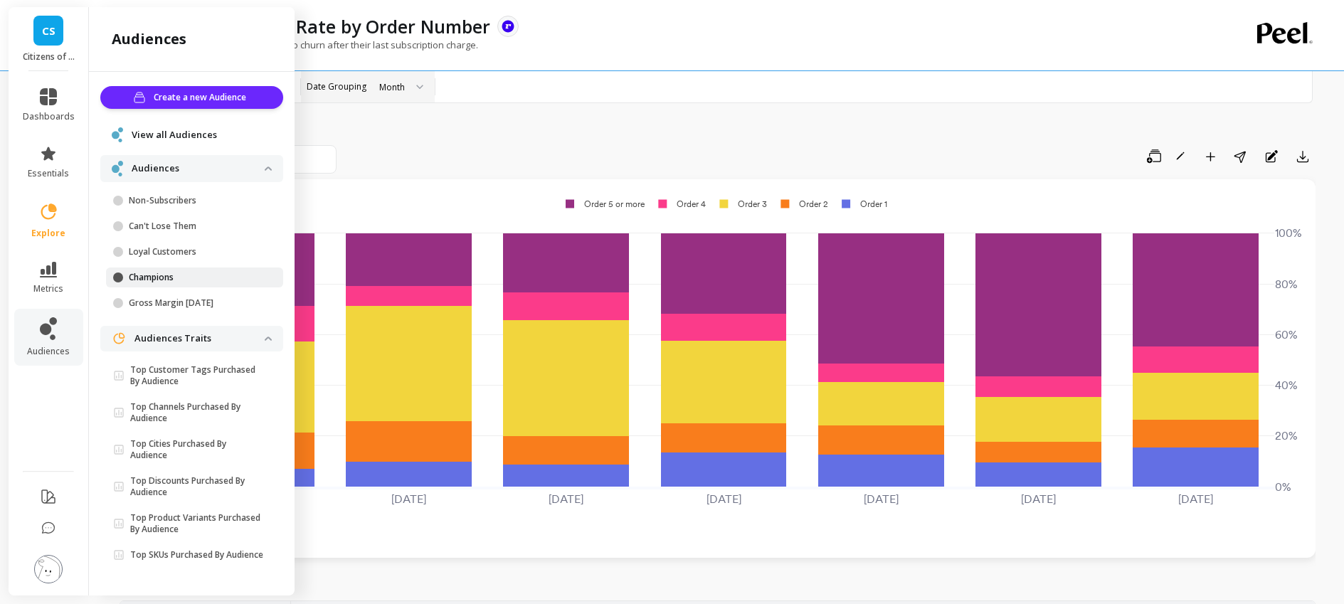
scroll to position [6, 0]
click at [47, 208] on icon at bounding box center [48, 212] width 20 height 20
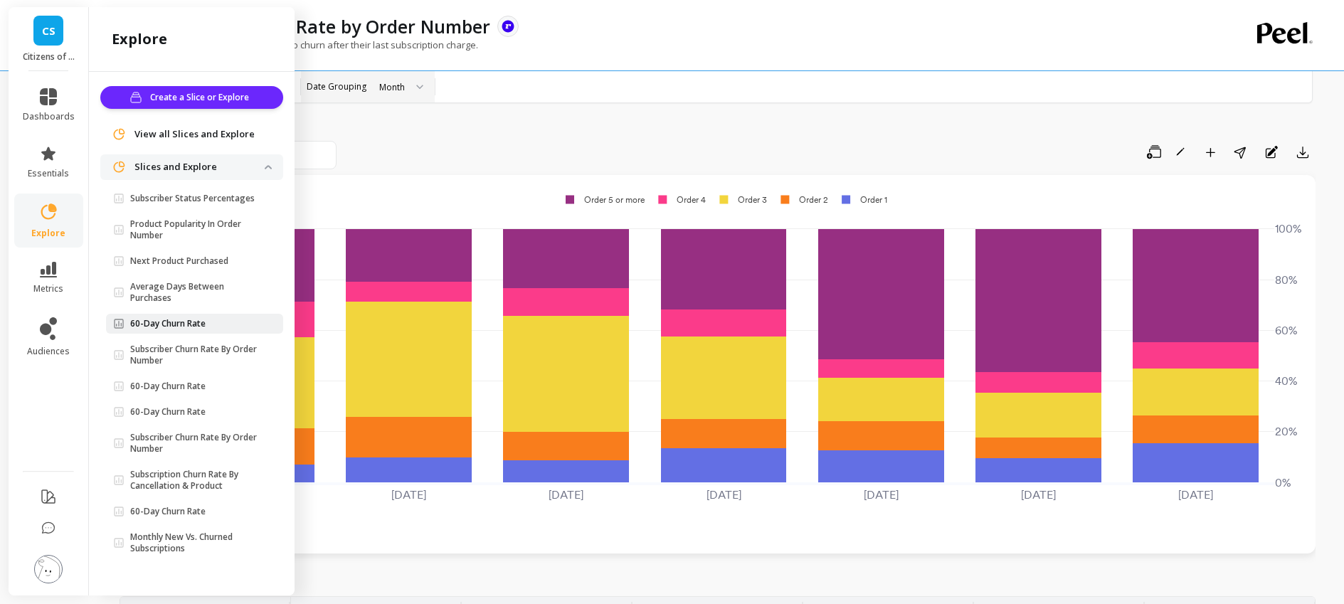
scroll to position [0, 0]
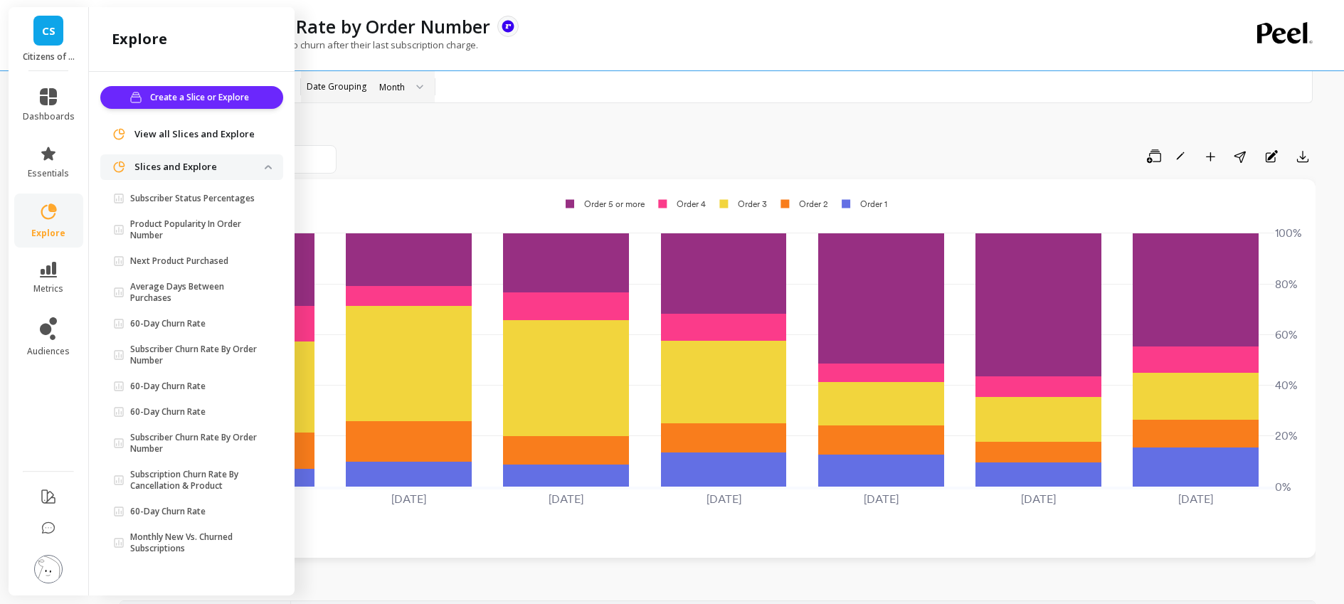
click at [186, 139] on span "View all Slices and Explore" at bounding box center [194, 134] width 120 height 14
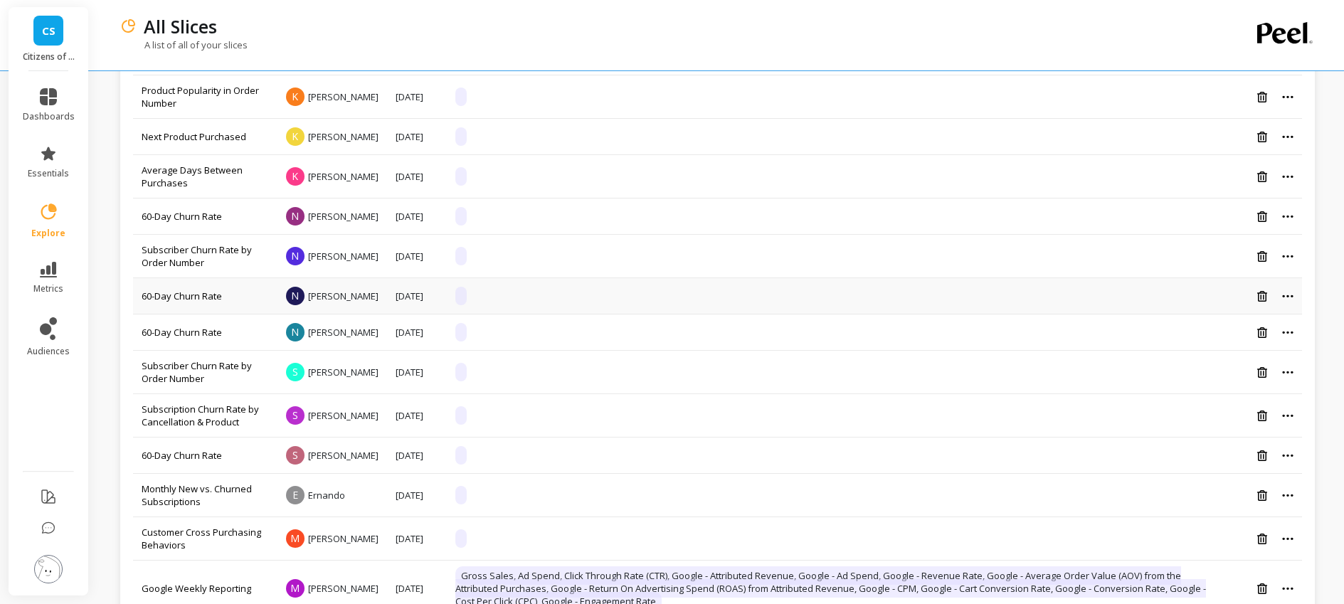
scroll to position [178, 0]
click at [212, 460] on link "60-Day Churn Rate" at bounding box center [182, 454] width 80 height 13
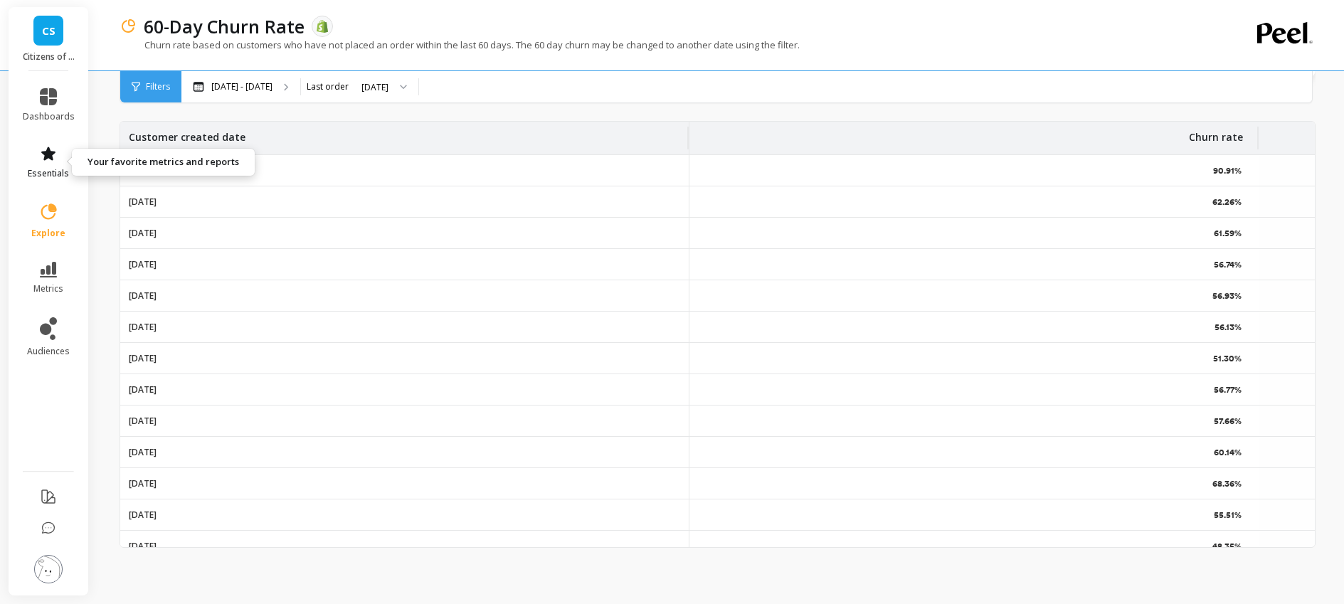
click at [52, 166] on link "essentials" at bounding box center [49, 162] width 52 height 34
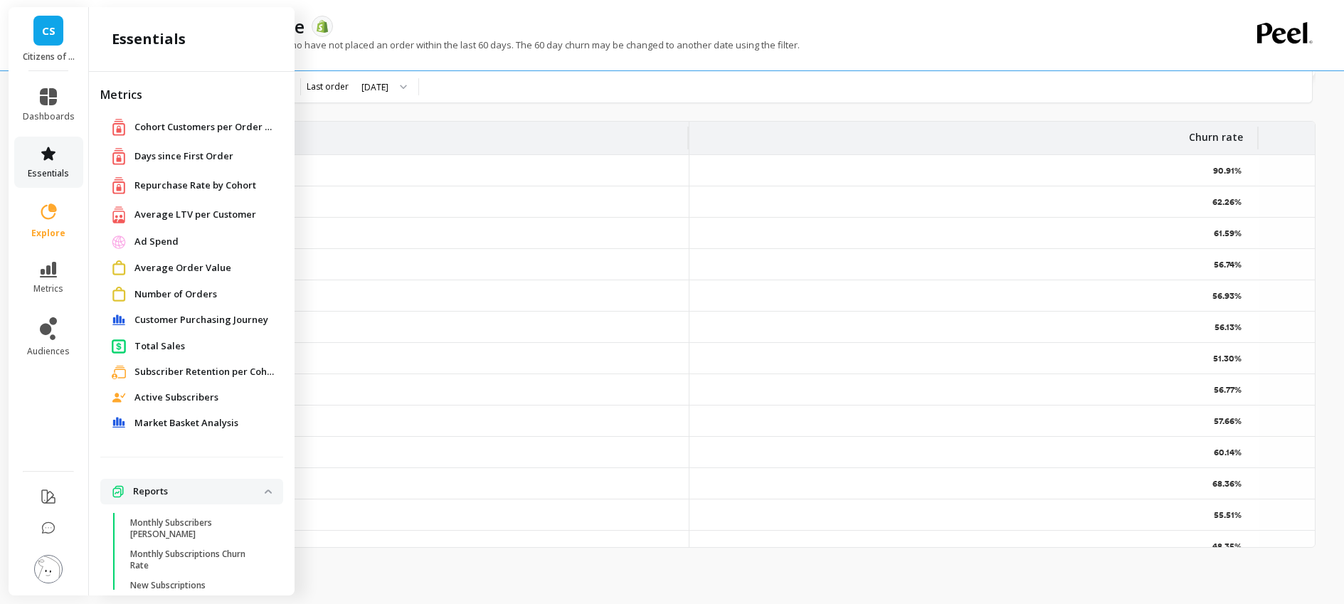
scroll to position [85, 0]
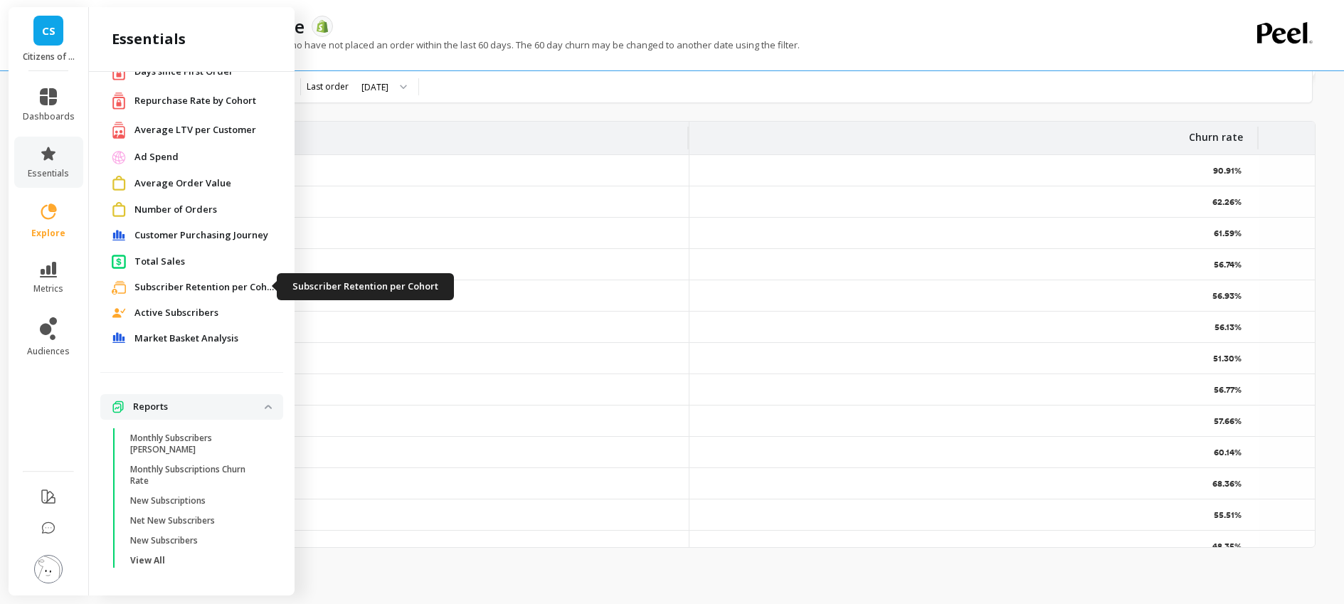
click at [227, 287] on span "Subscriber Retention per Cohort" at bounding box center [205, 287] width 142 height 14
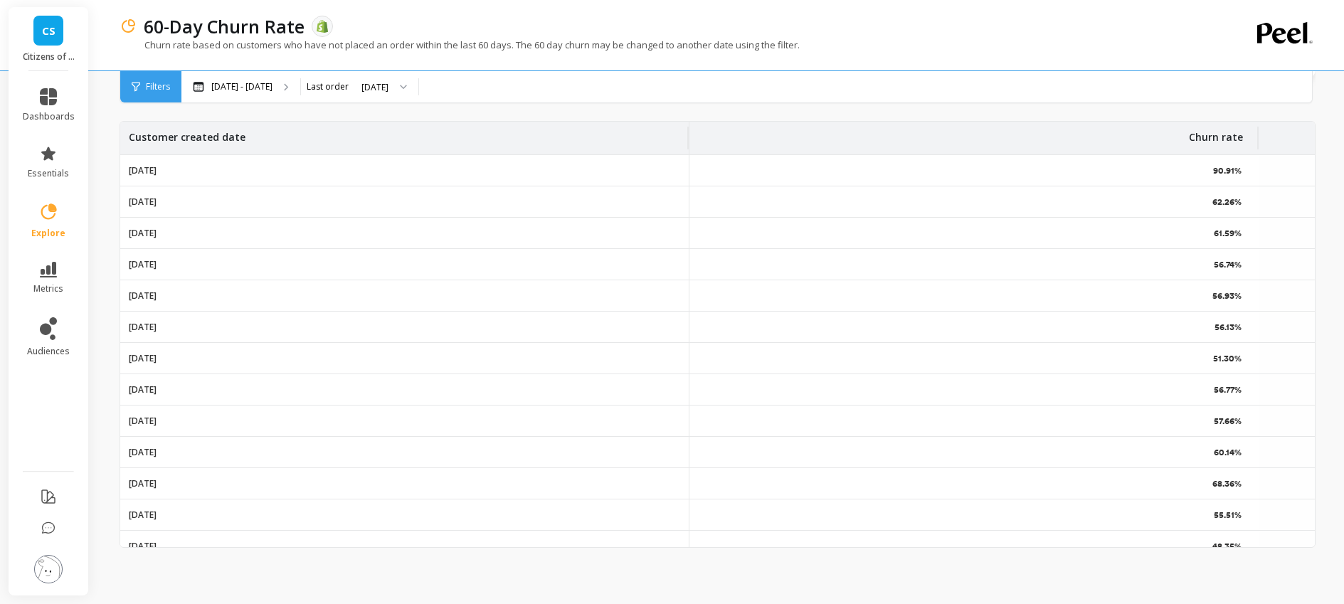
scroll to position [0, 0]
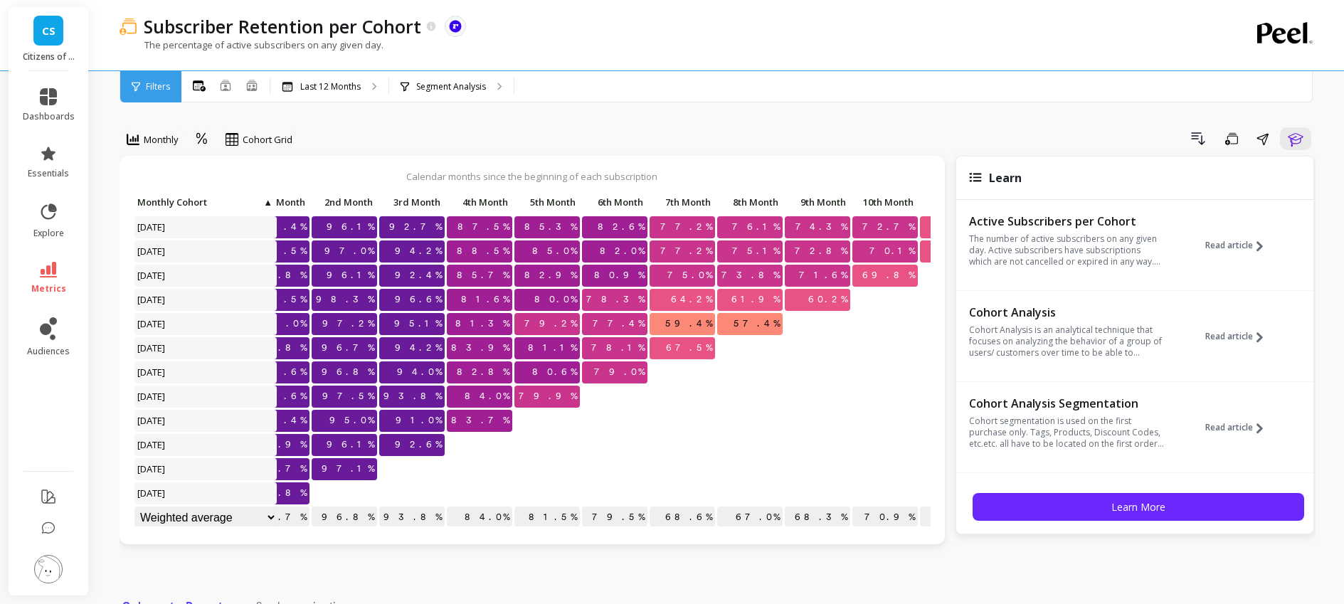
scroll to position [0, 127]
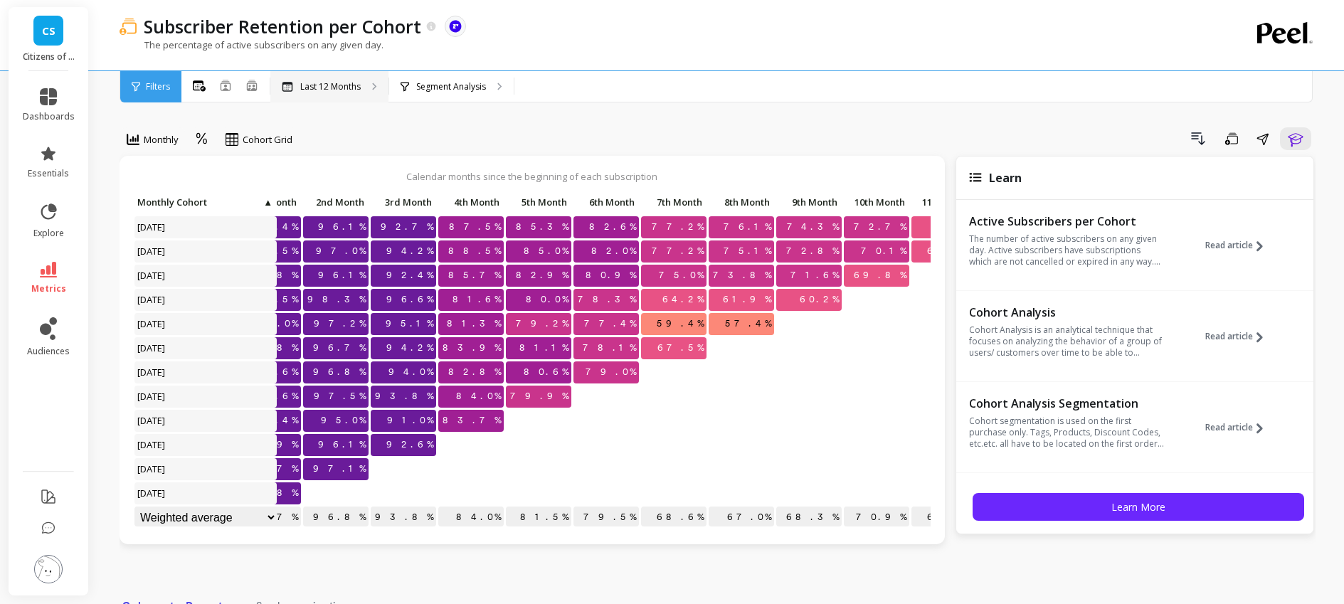
click at [349, 85] on p "Last 12 Months" at bounding box center [330, 86] width 60 height 11
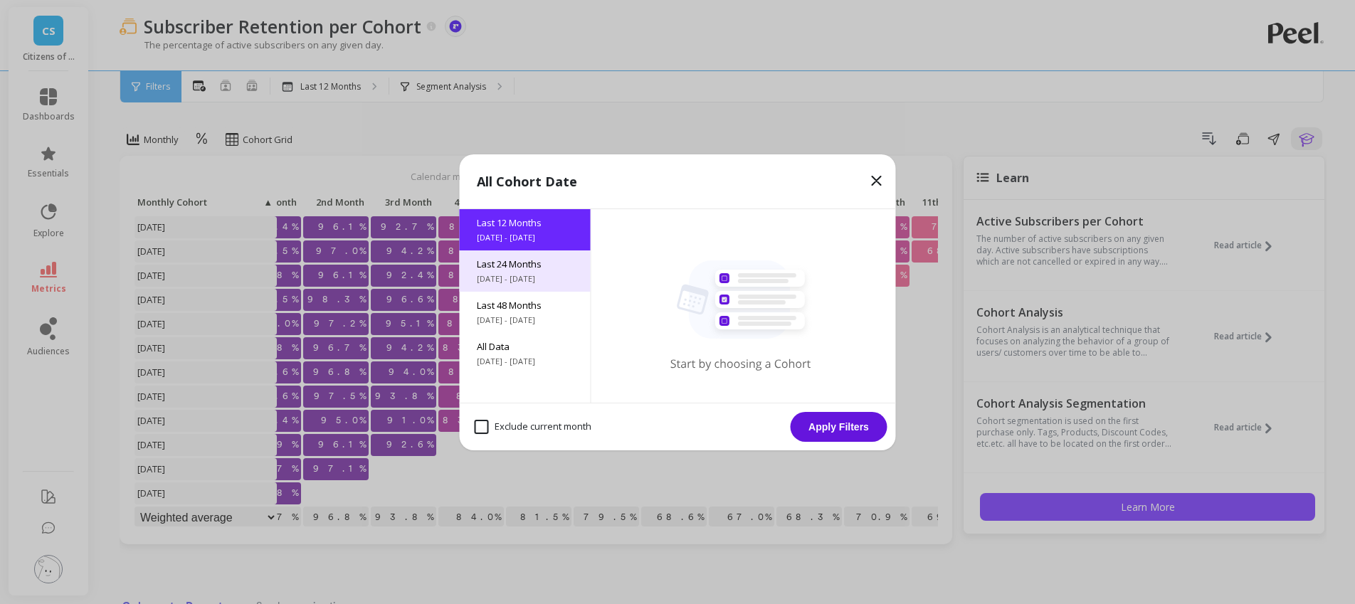
click at [555, 275] on span "[DATE] - [DATE]" at bounding box center [525, 278] width 97 height 11
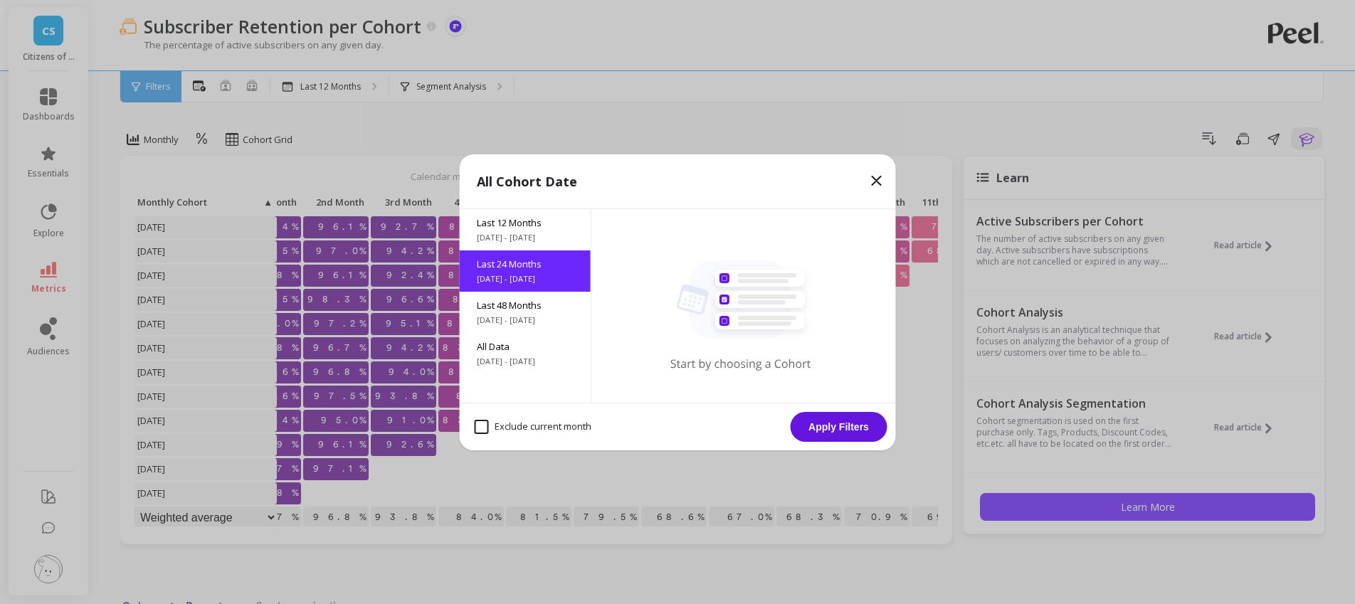
click at [835, 424] on button "Apply Filters" at bounding box center [838, 427] width 97 height 30
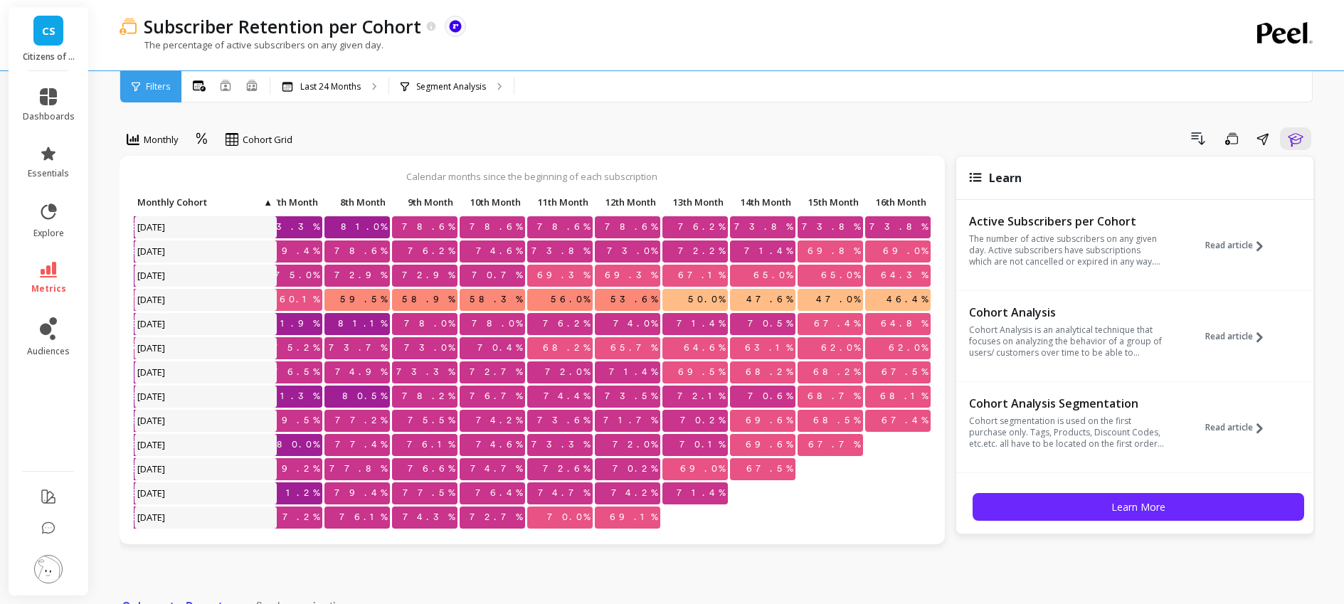
scroll to position [0, 511]
